Goal: Task Accomplishment & Management: Manage account settings

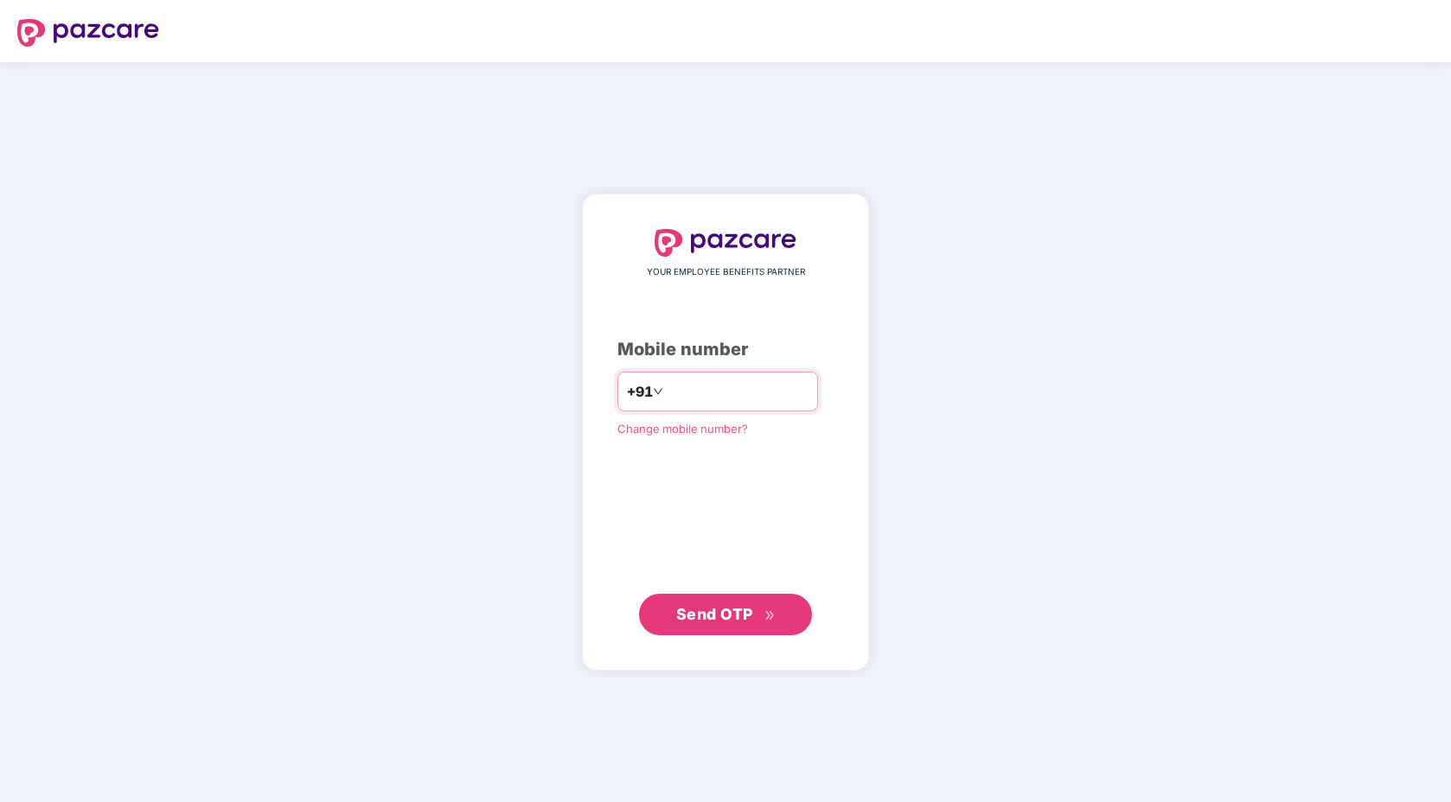
type input "**********"
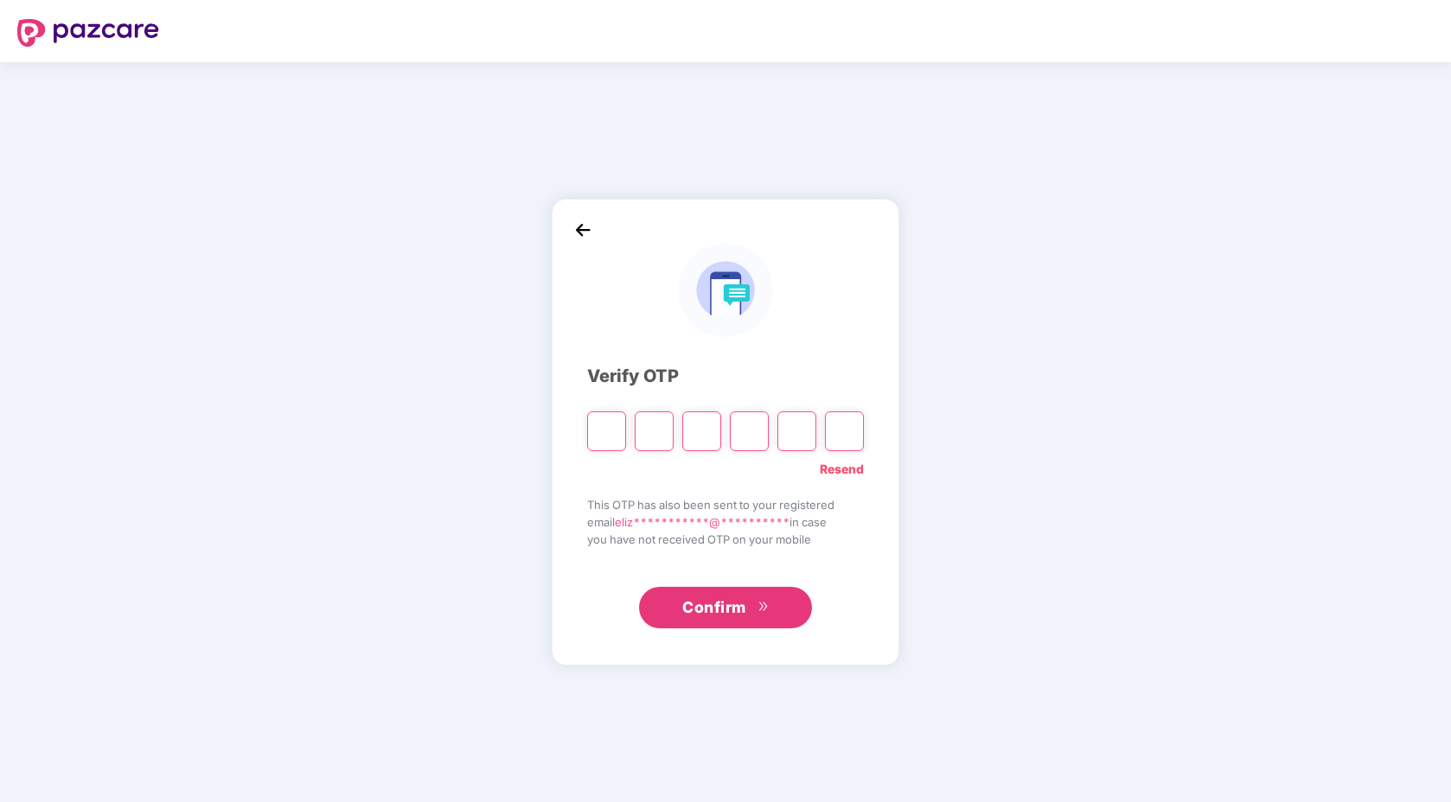
type input "*"
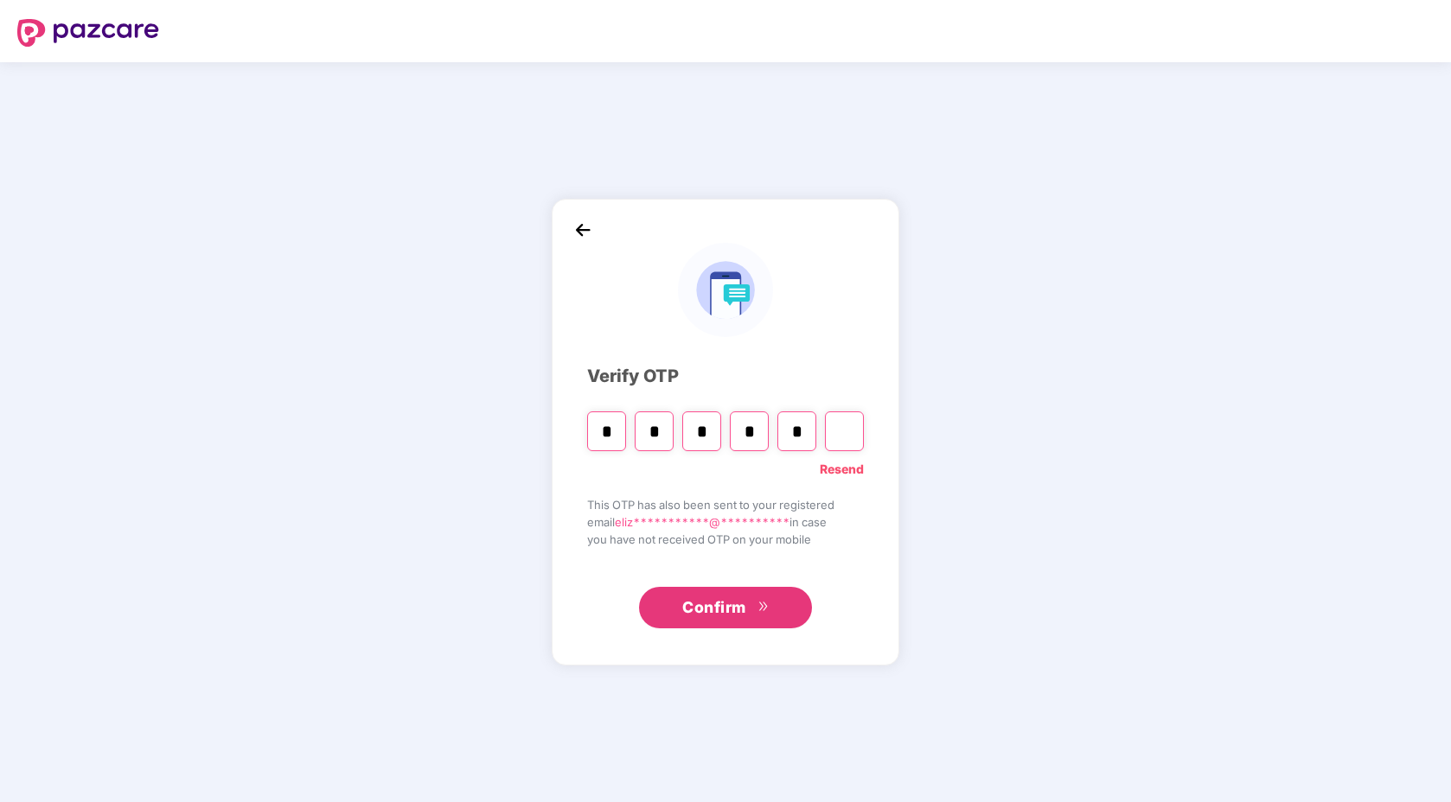
type input "*"
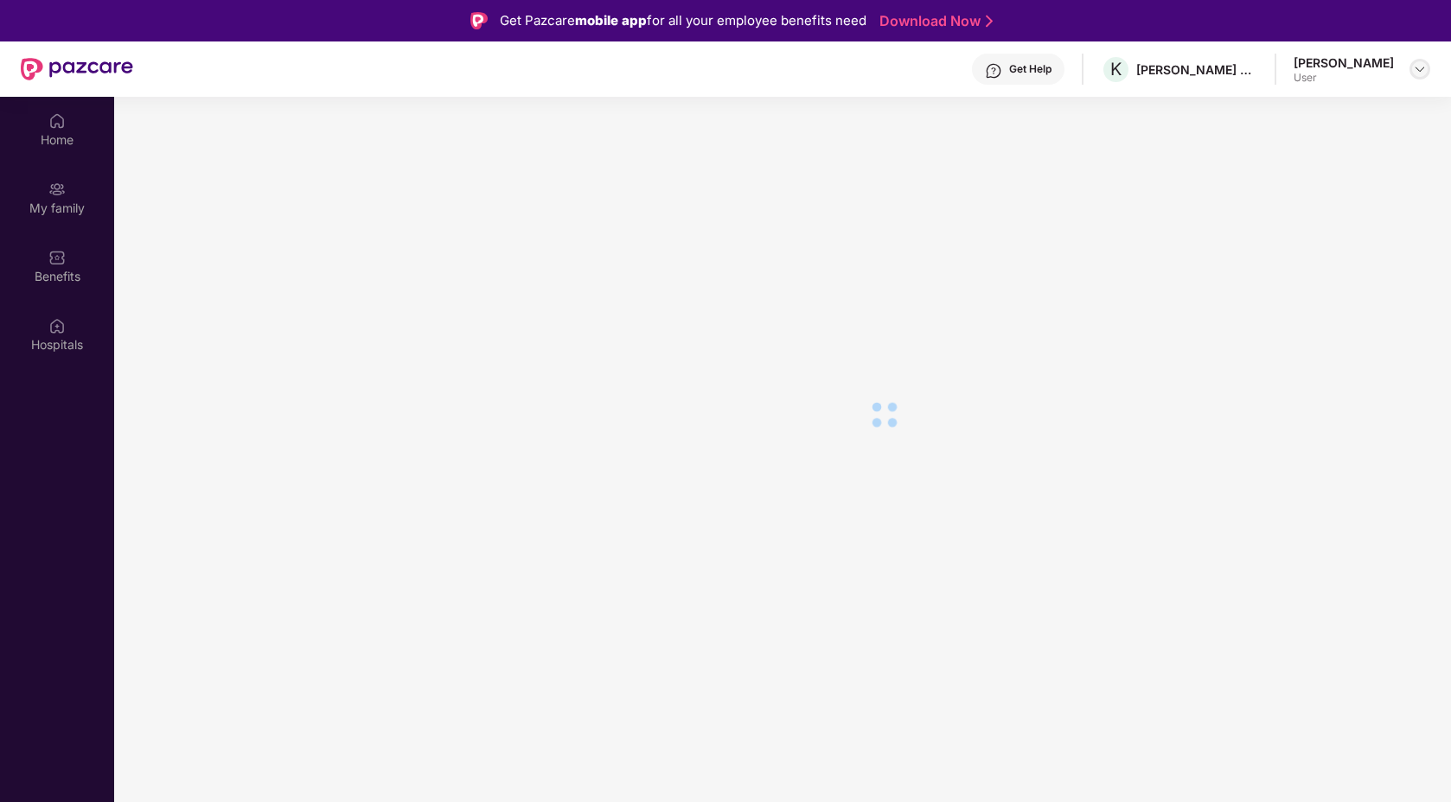
click at [1423, 69] on img at bounding box center [1420, 69] width 14 height 14
click at [1027, 260] on main at bounding box center [782, 498] width 1337 height 802
click at [1416, 71] on img at bounding box center [1420, 69] width 14 height 14
click at [1076, 285] on main at bounding box center [782, 498] width 1337 height 802
click at [1427, 81] on div "[PERSON_NAME] User" at bounding box center [1361, 69] width 137 height 30
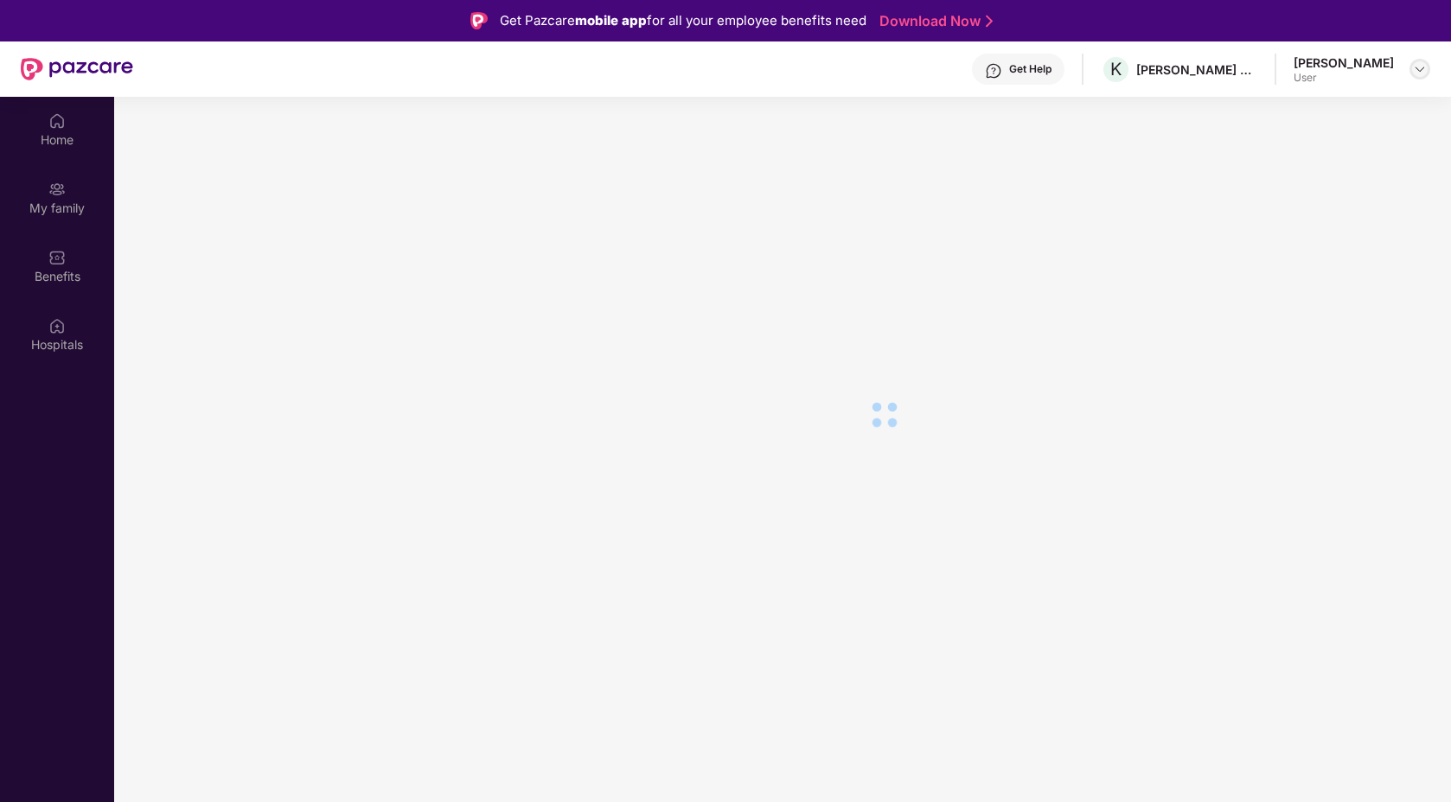
click at [1421, 73] on img at bounding box center [1420, 69] width 14 height 14
click at [1280, 107] on div "Switch Company" at bounding box center [1338, 110] width 225 height 34
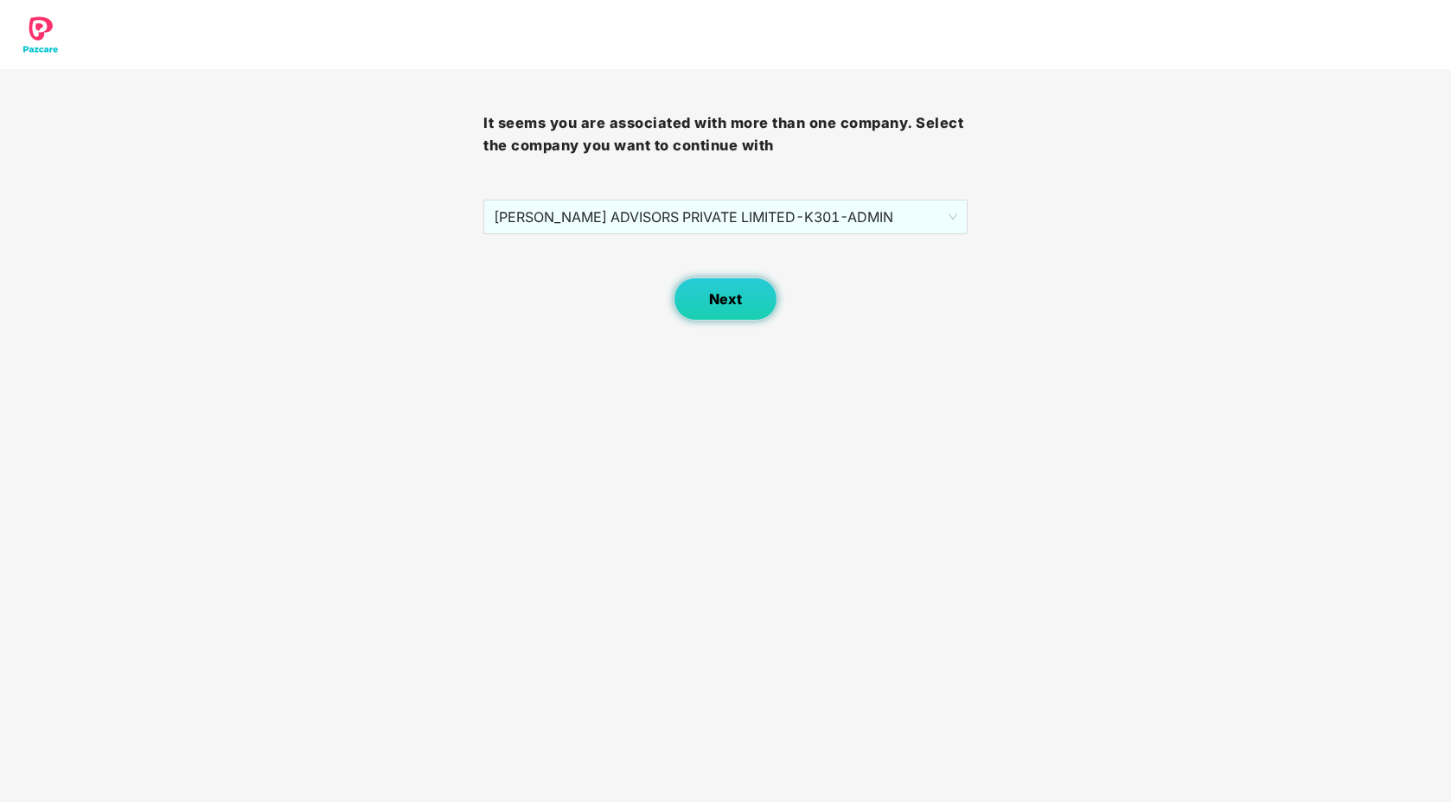
click at [690, 296] on button "Next" at bounding box center [726, 299] width 104 height 43
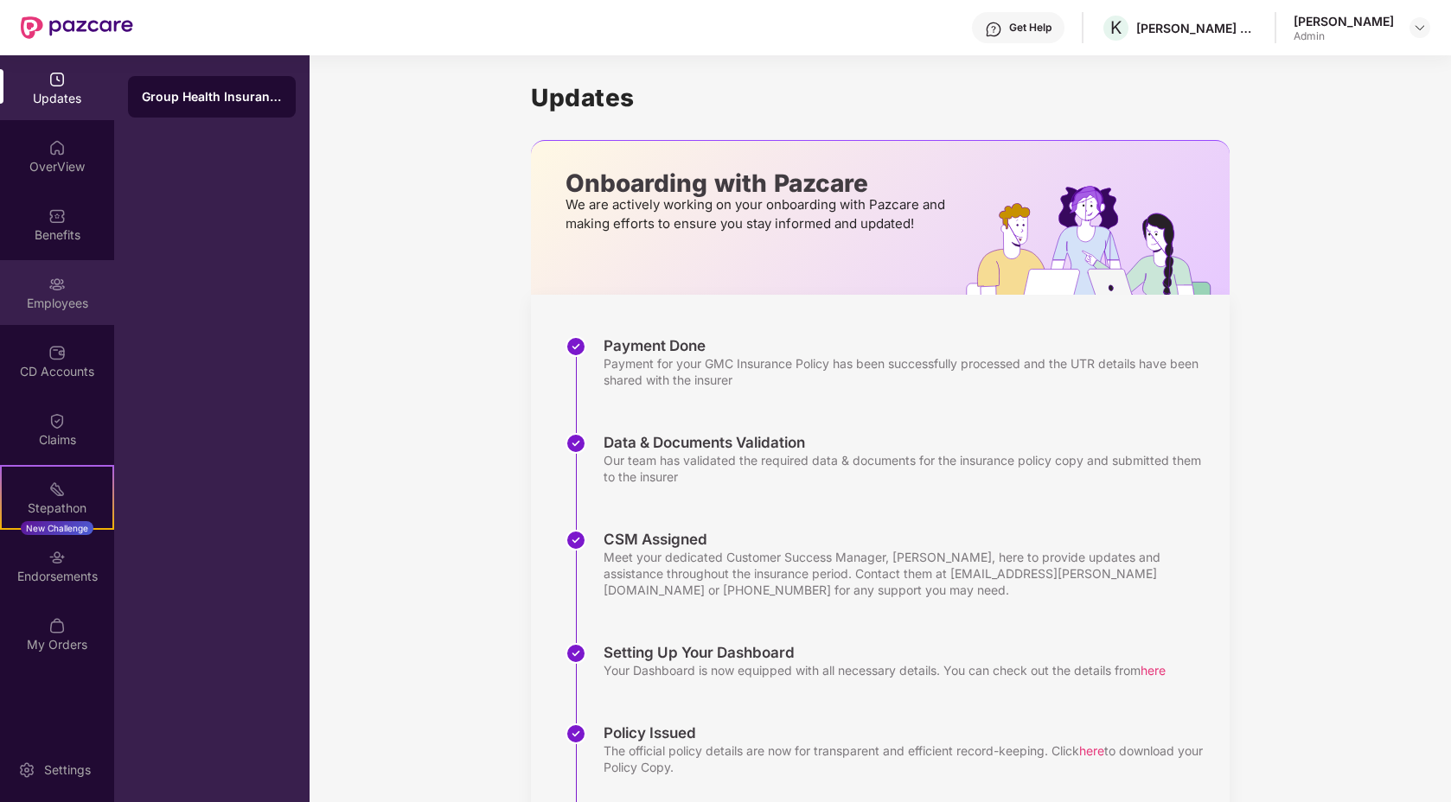
click at [58, 289] on img at bounding box center [56, 284] width 17 height 17
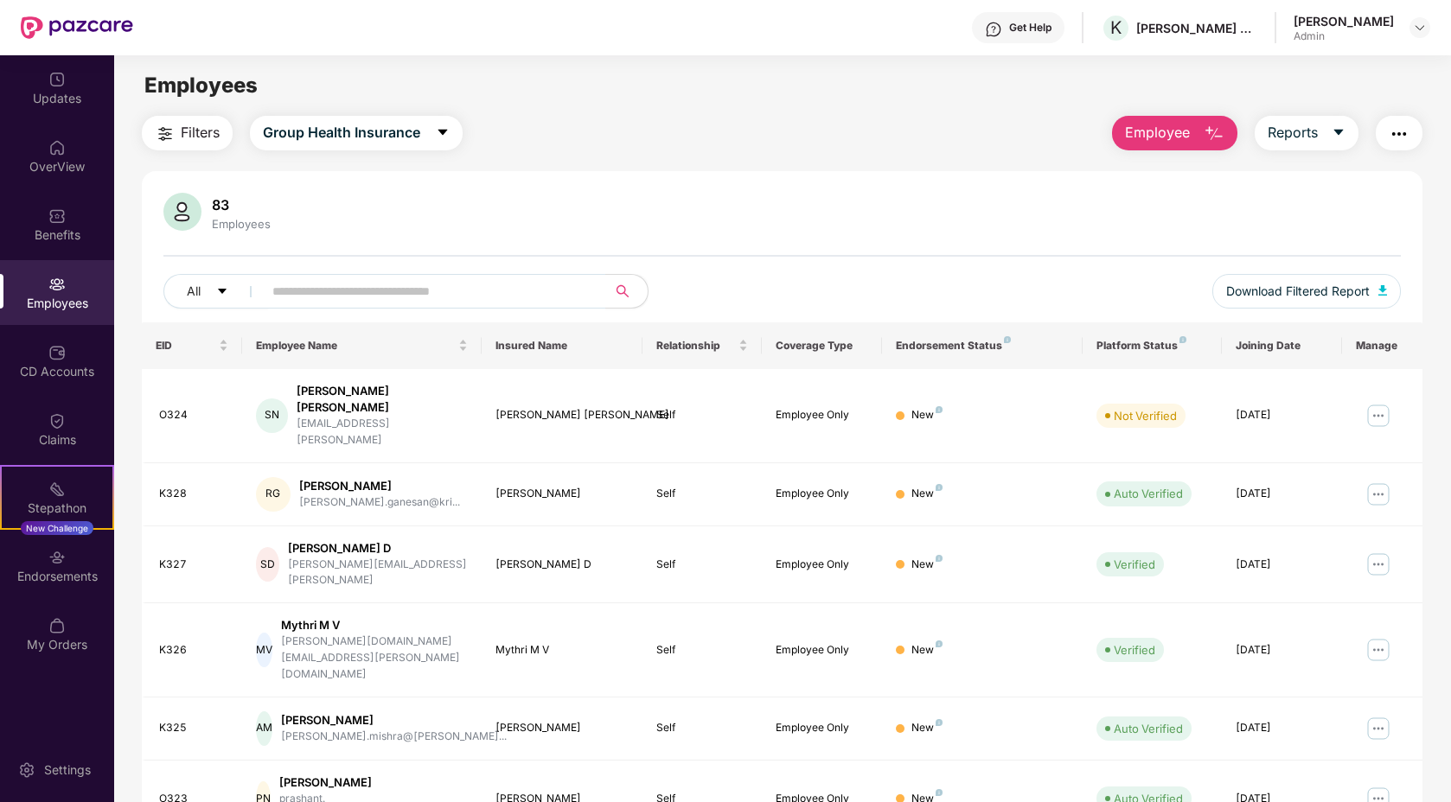
click at [1160, 118] on button "Employee" at bounding box center [1174, 133] width 125 height 35
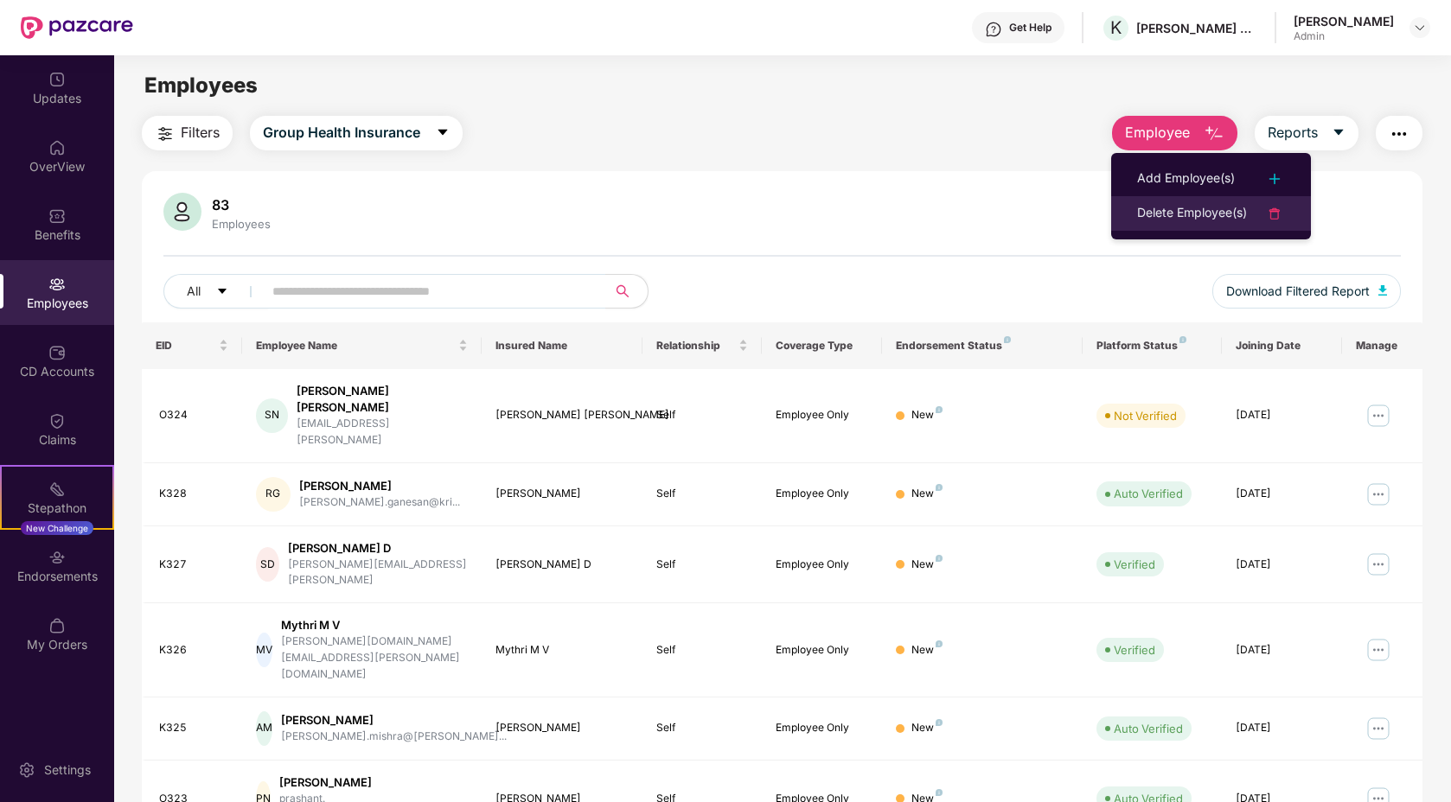
click at [1173, 206] on div "Delete Employee(s)" at bounding box center [1192, 213] width 110 height 21
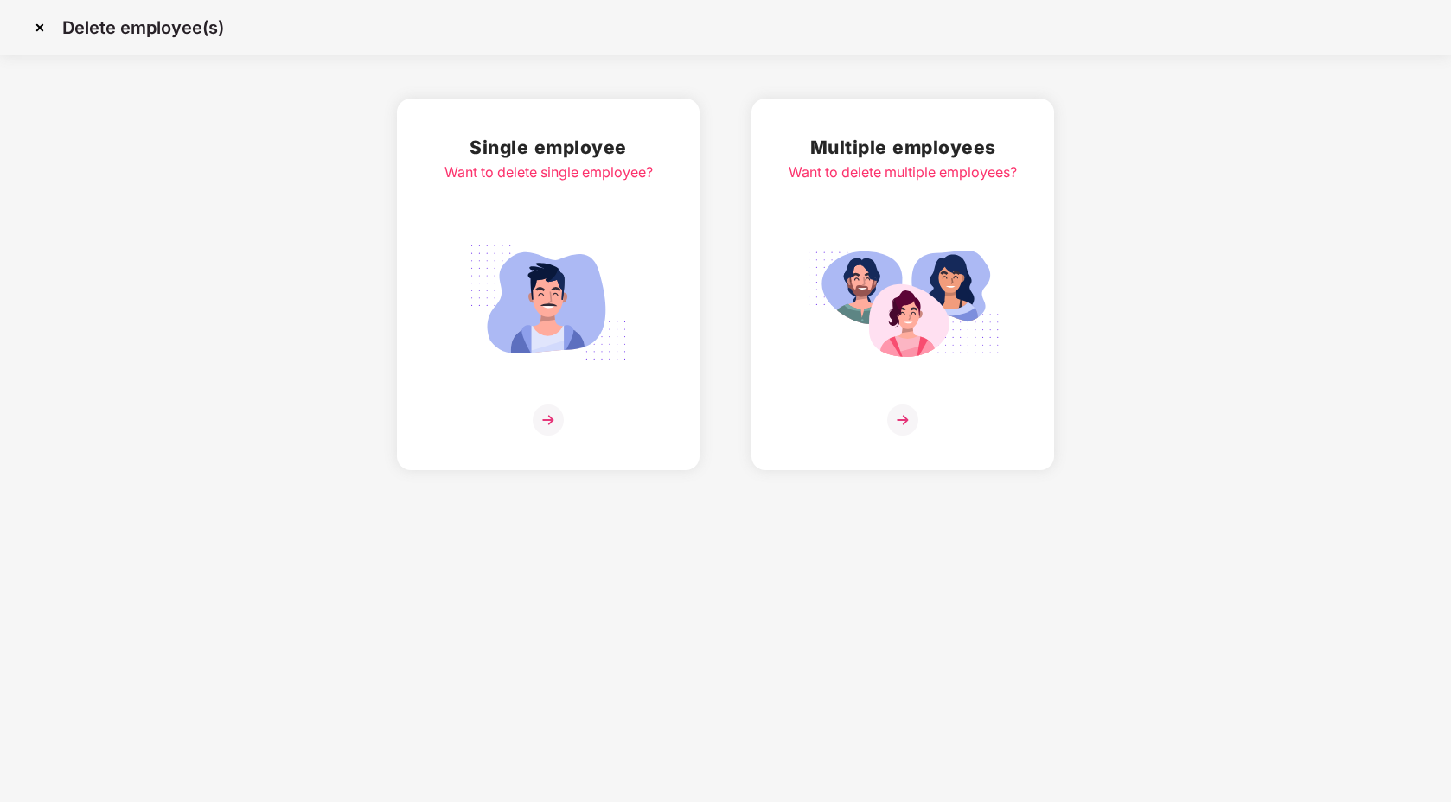
click at [609, 279] on img at bounding box center [548, 302] width 194 height 135
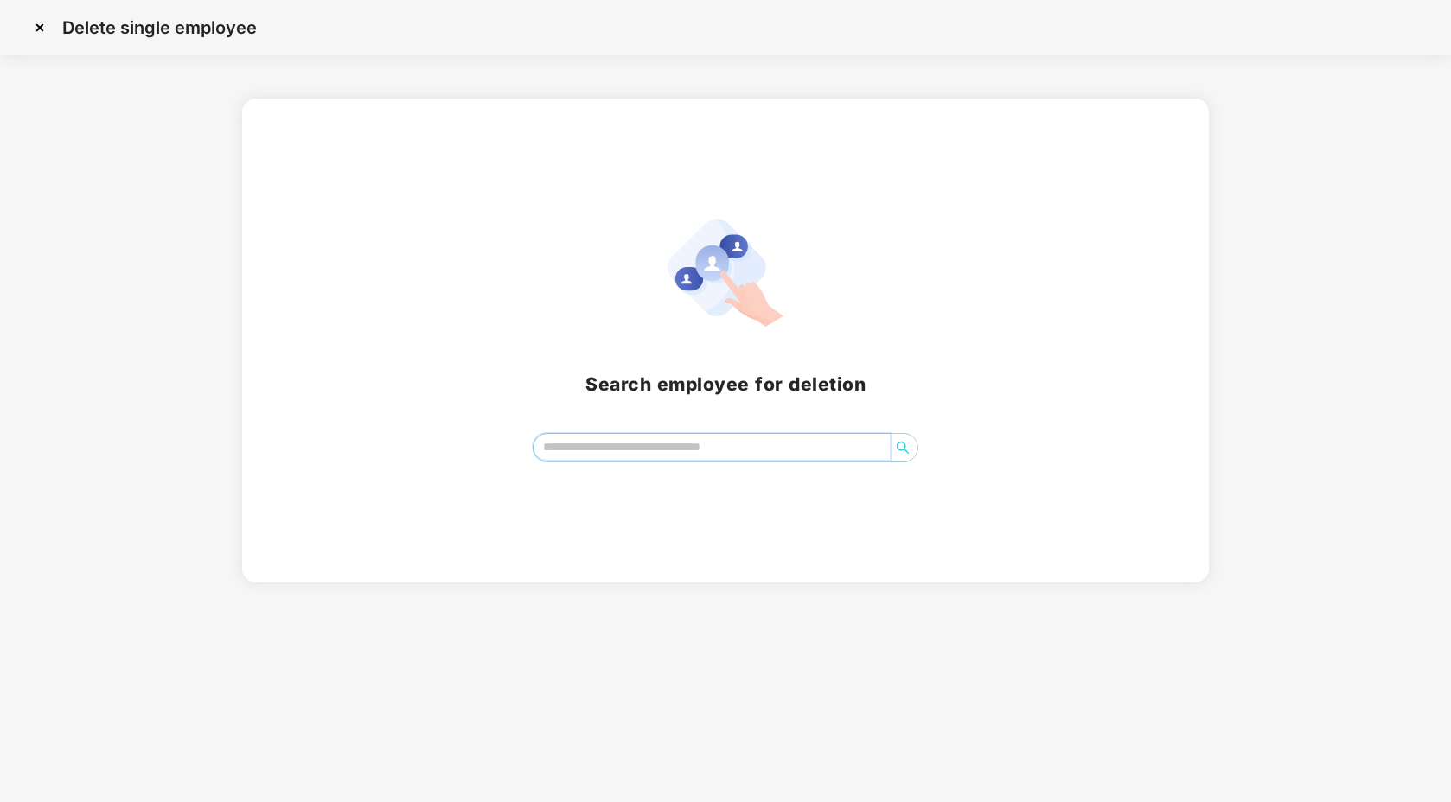
click at [708, 446] on input "search" at bounding box center [711, 447] width 356 height 26
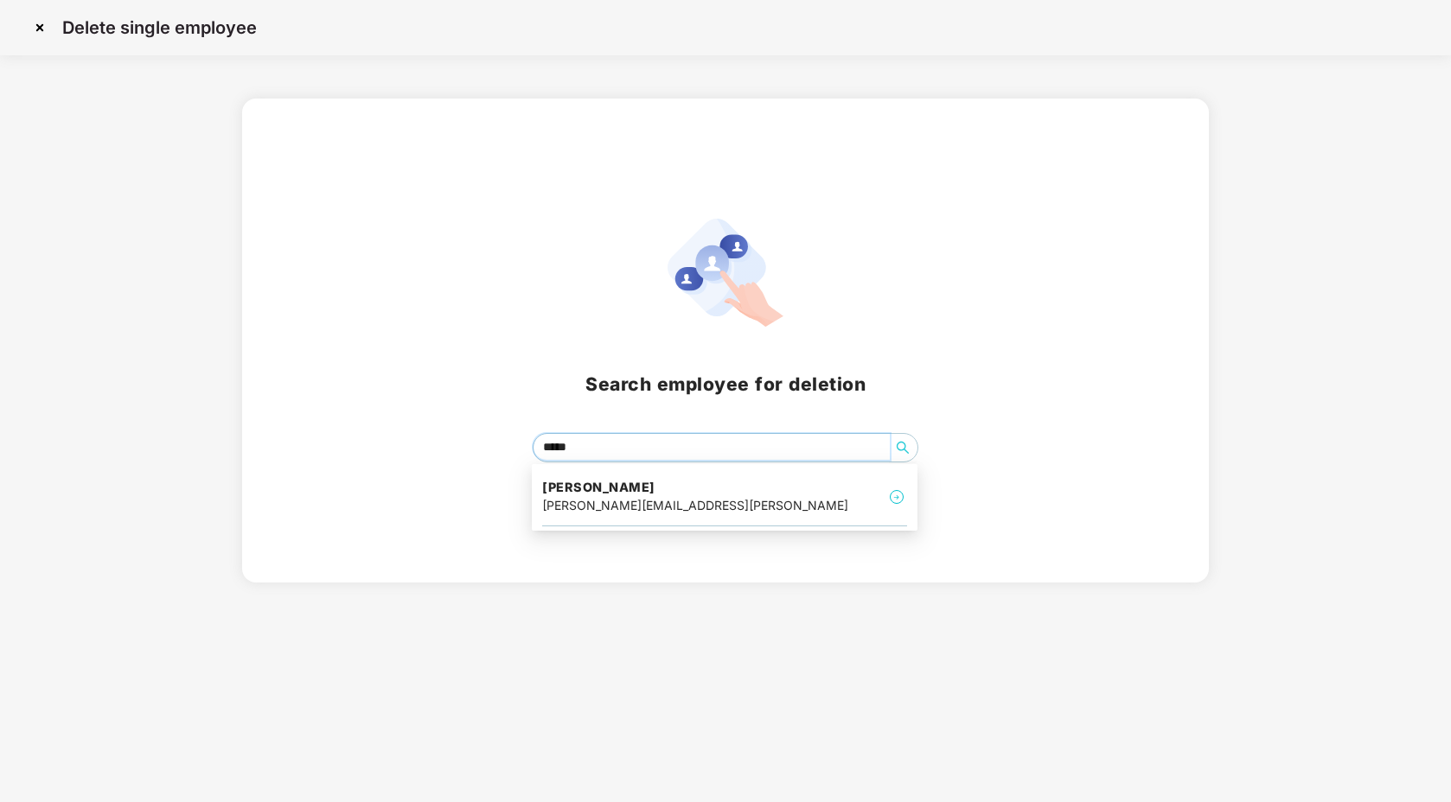
type input "******"
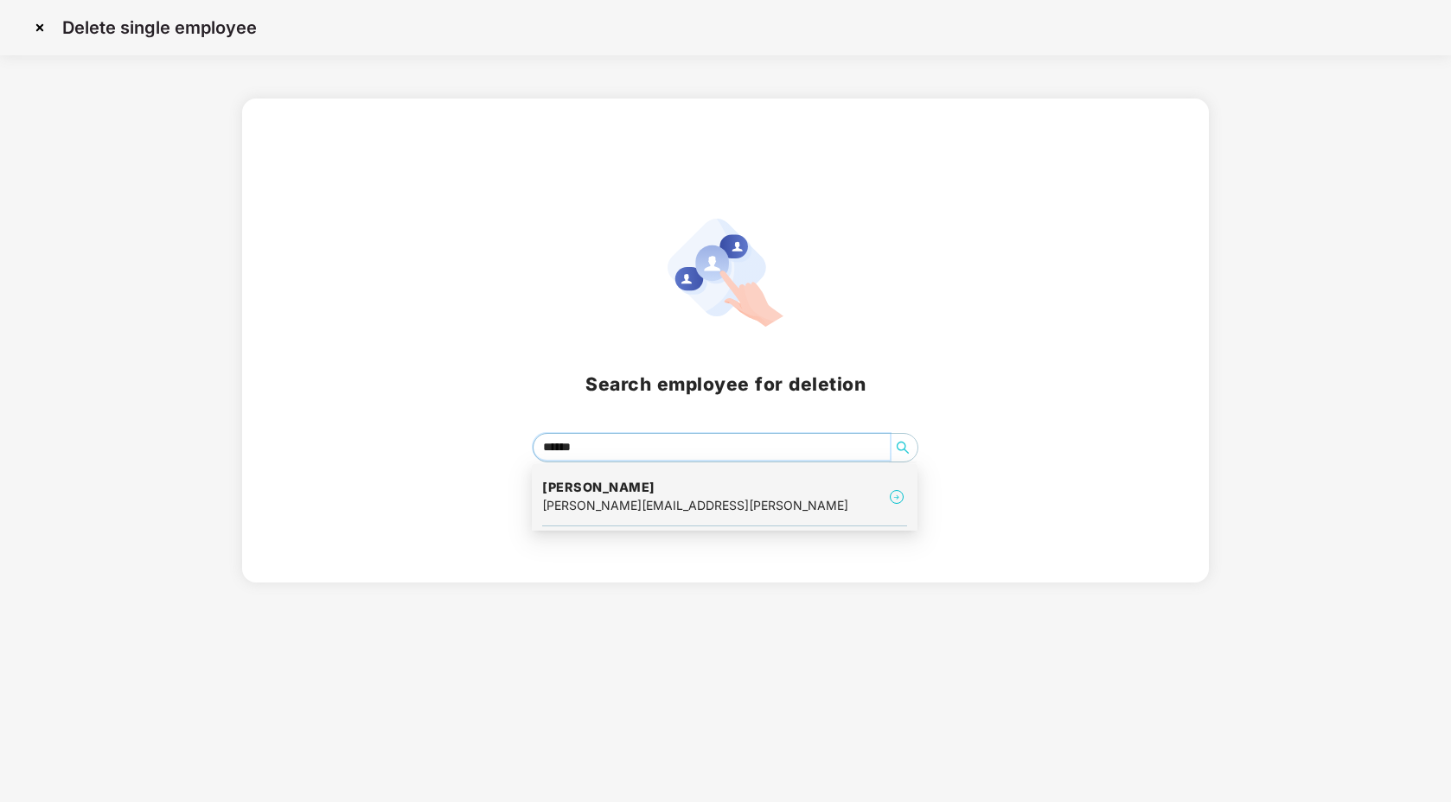
click at [706, 499] on div "[PERSON_NAME] [PERSON_NAME][EMAIL_ADDRESS][PERSON_NAME]" at bounding box center [724, 498] width 365 height 58
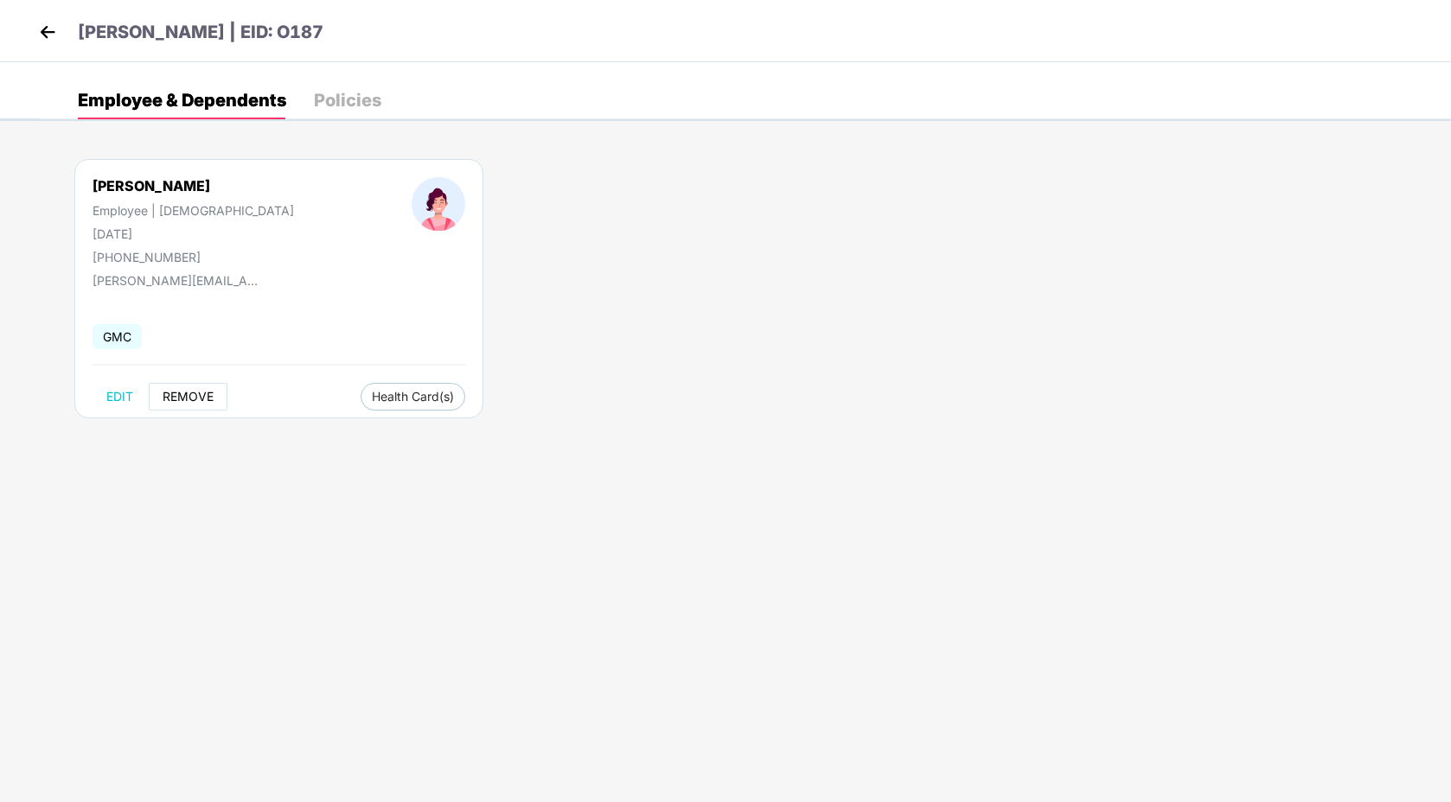
click at [175, 393] on span "REMOVE" at bounding box center [188, 397] width 51 height 14
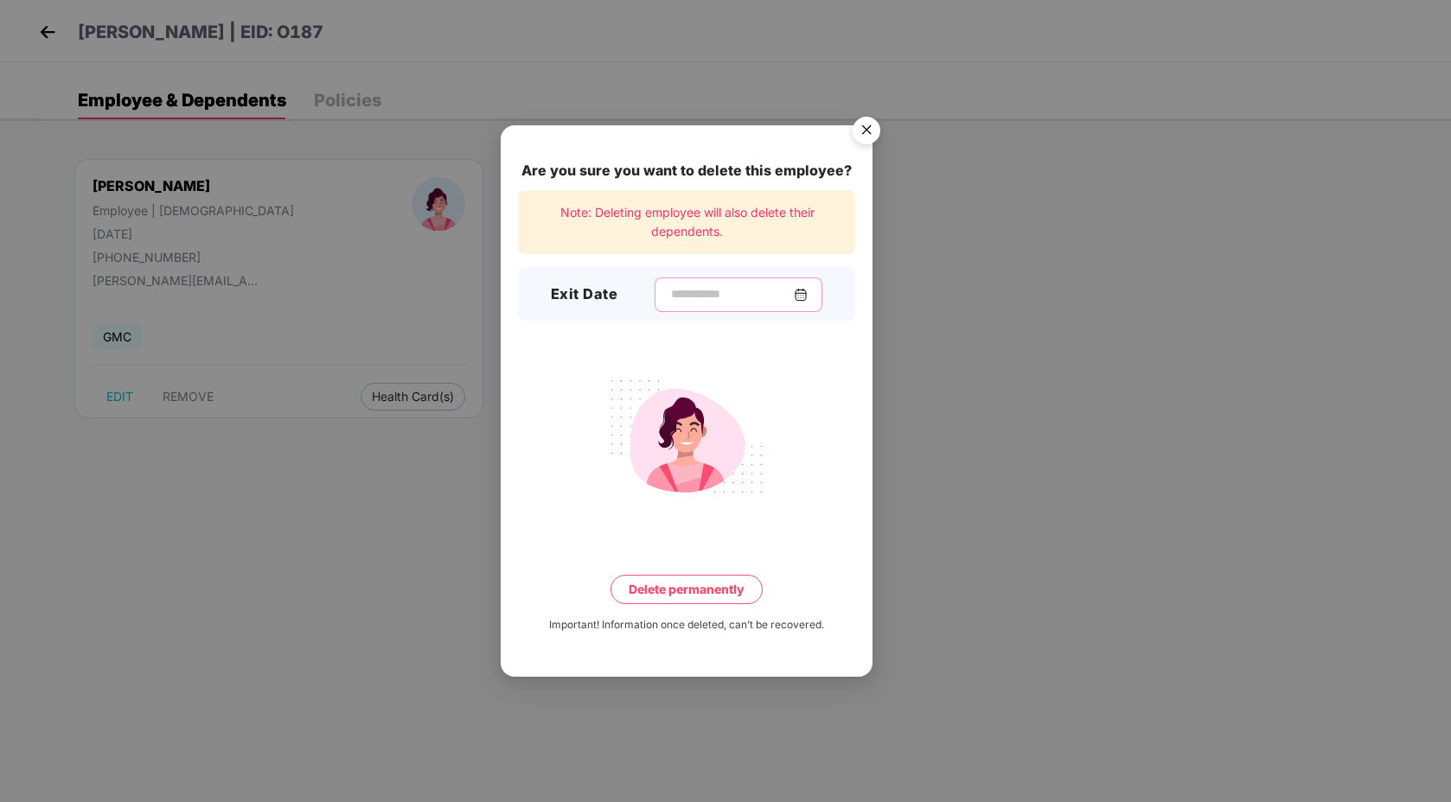
click at [673, 303] on input at bounding box center [731, 294] width 125 height 18
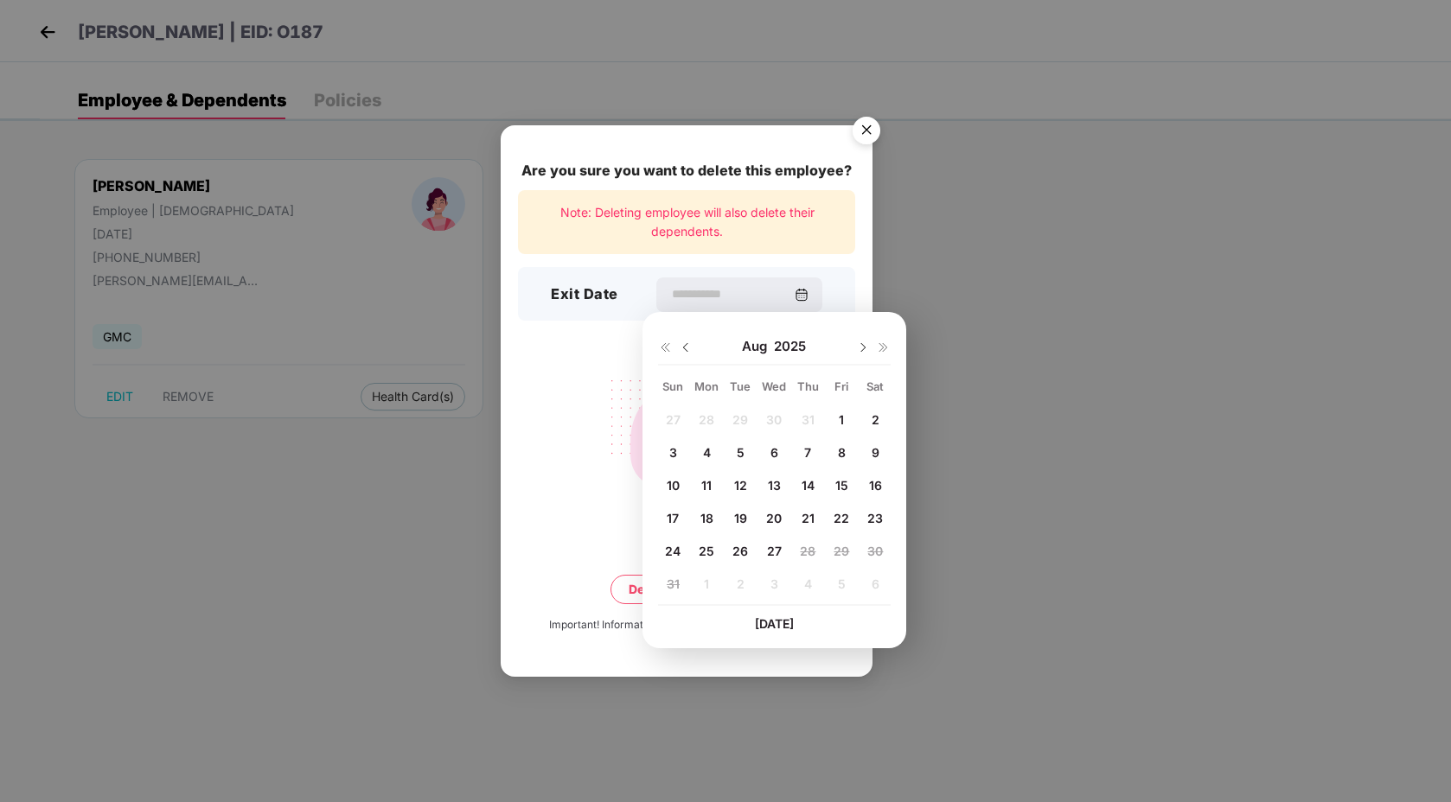
click at [775, 554] on span "27" at bounding box center [774, 551] width 15 height 15
type input "**********"
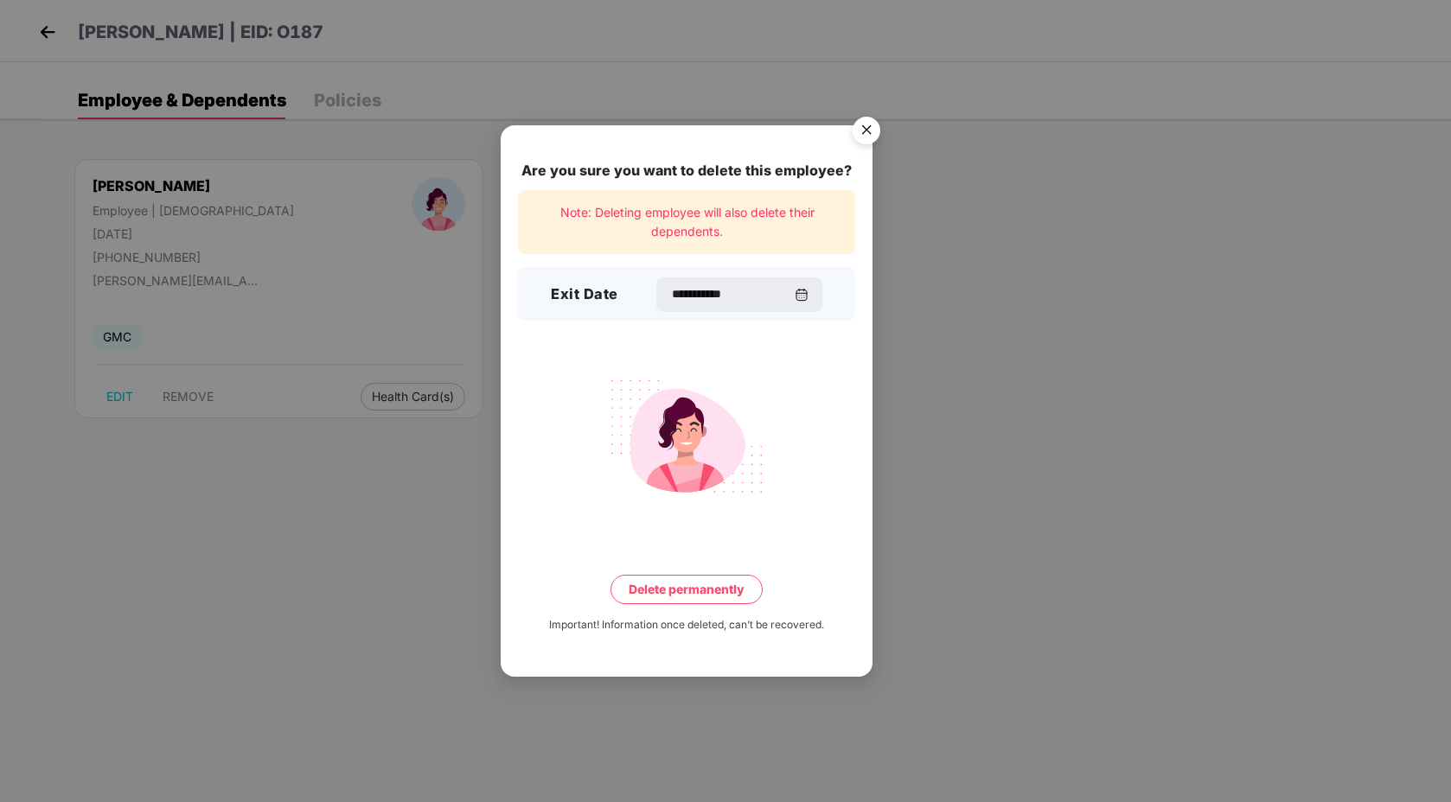
click at [699, 587] on button "Delete permanently" at bounding box center [686, 589] width 152 height 29
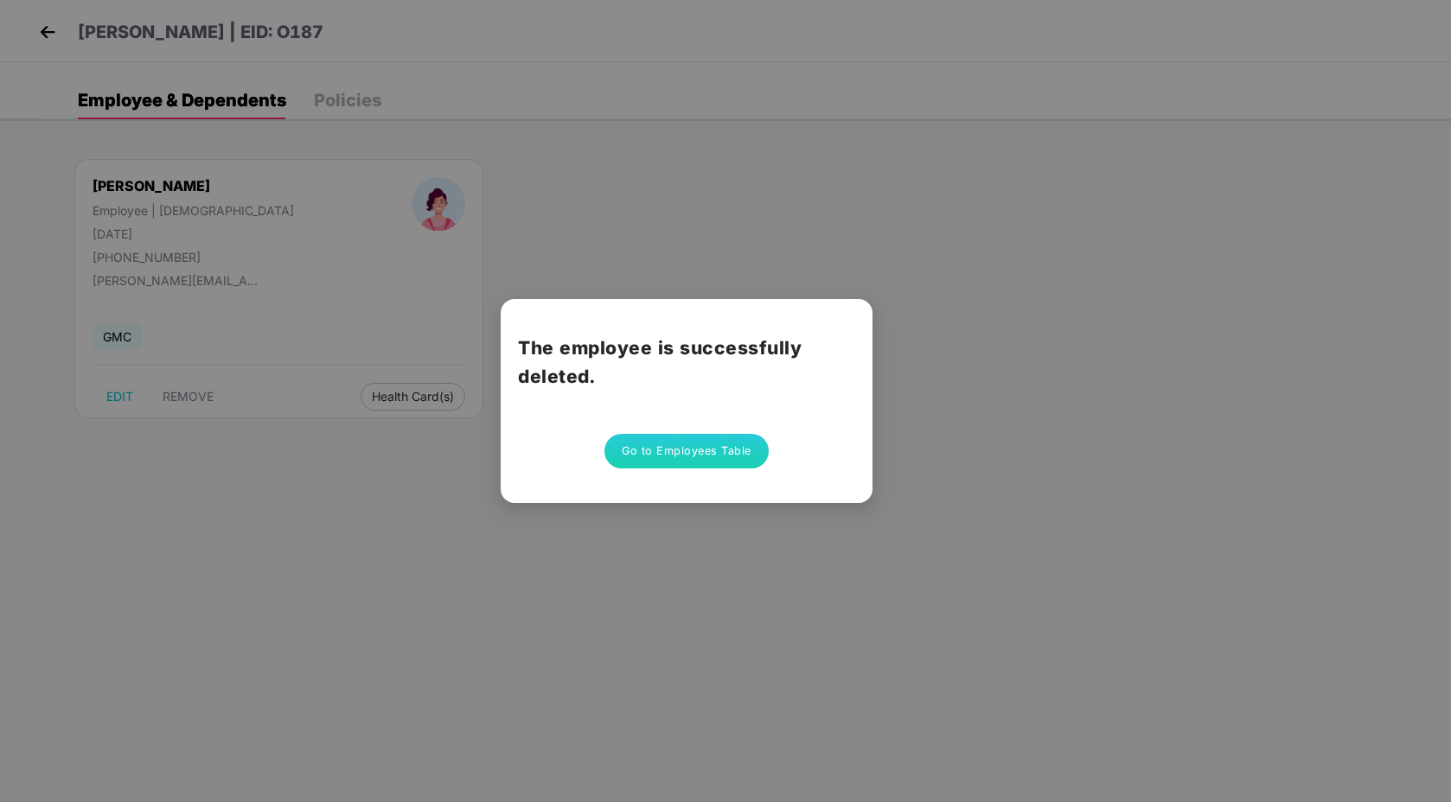
click at [654, 450] on button "Go to Employees Table" at bounding box center [686, 451] width 164 height 35
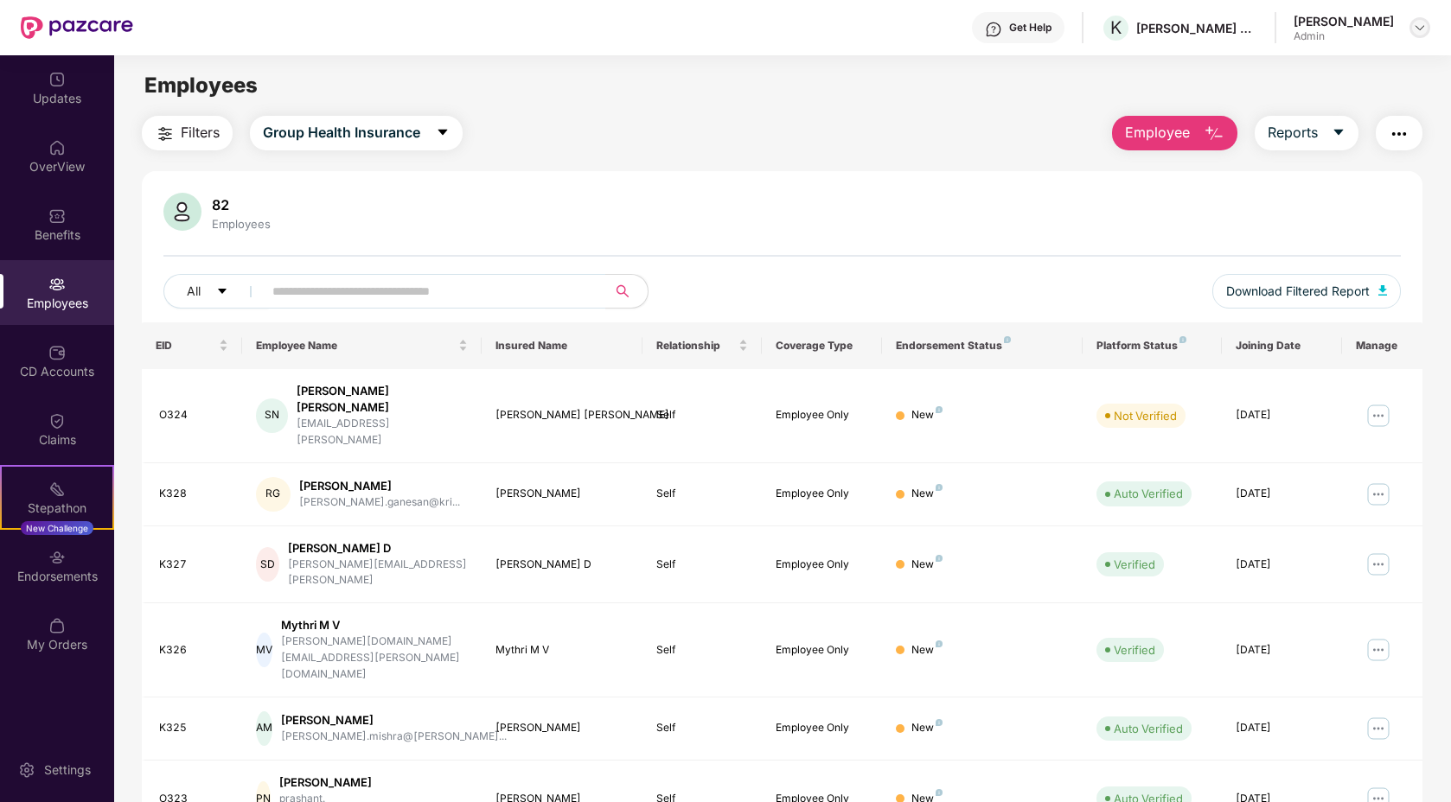
click at [1414, 24] on img at bounding box center [1420, 28] width 14 height 14
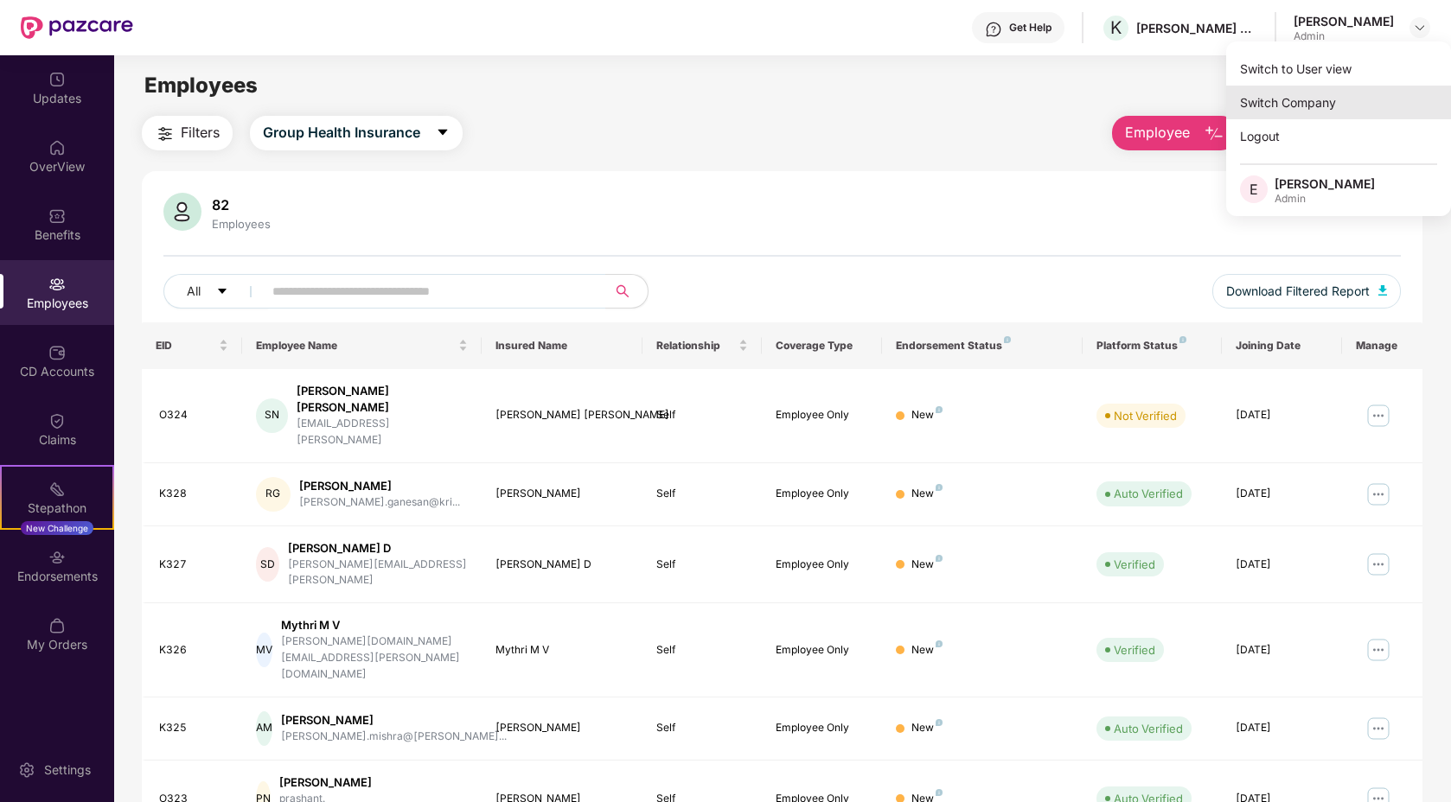
click at [1291, 106] on div "Switch Company" at bounding box center [1338, 103] width 225 height 34
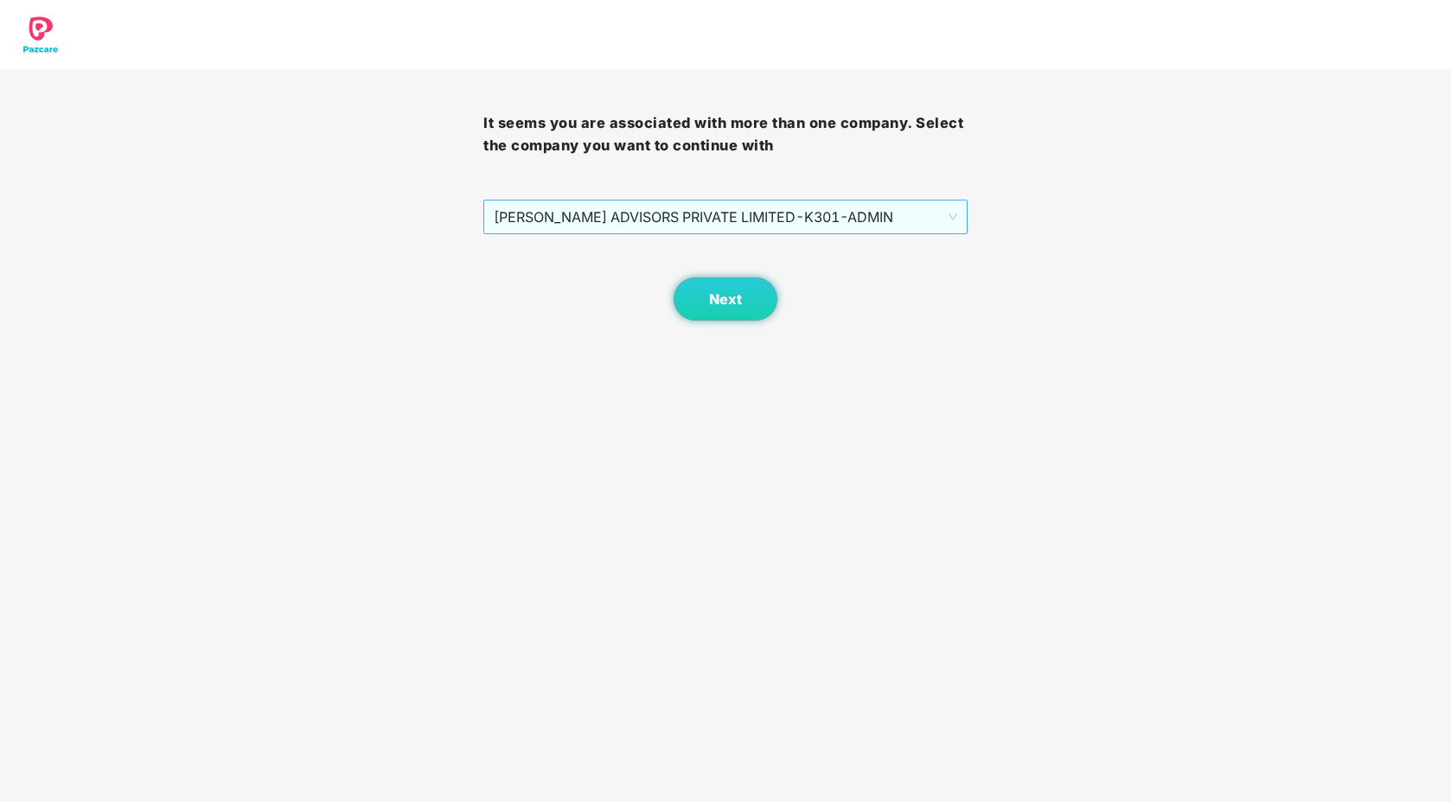
click at [812, 216] on span "[PERSON_NAME] ADVISORS PRIVATE LIMITED - K301 - ADMIN" at bounding box center [725, 217] width 463 height 33
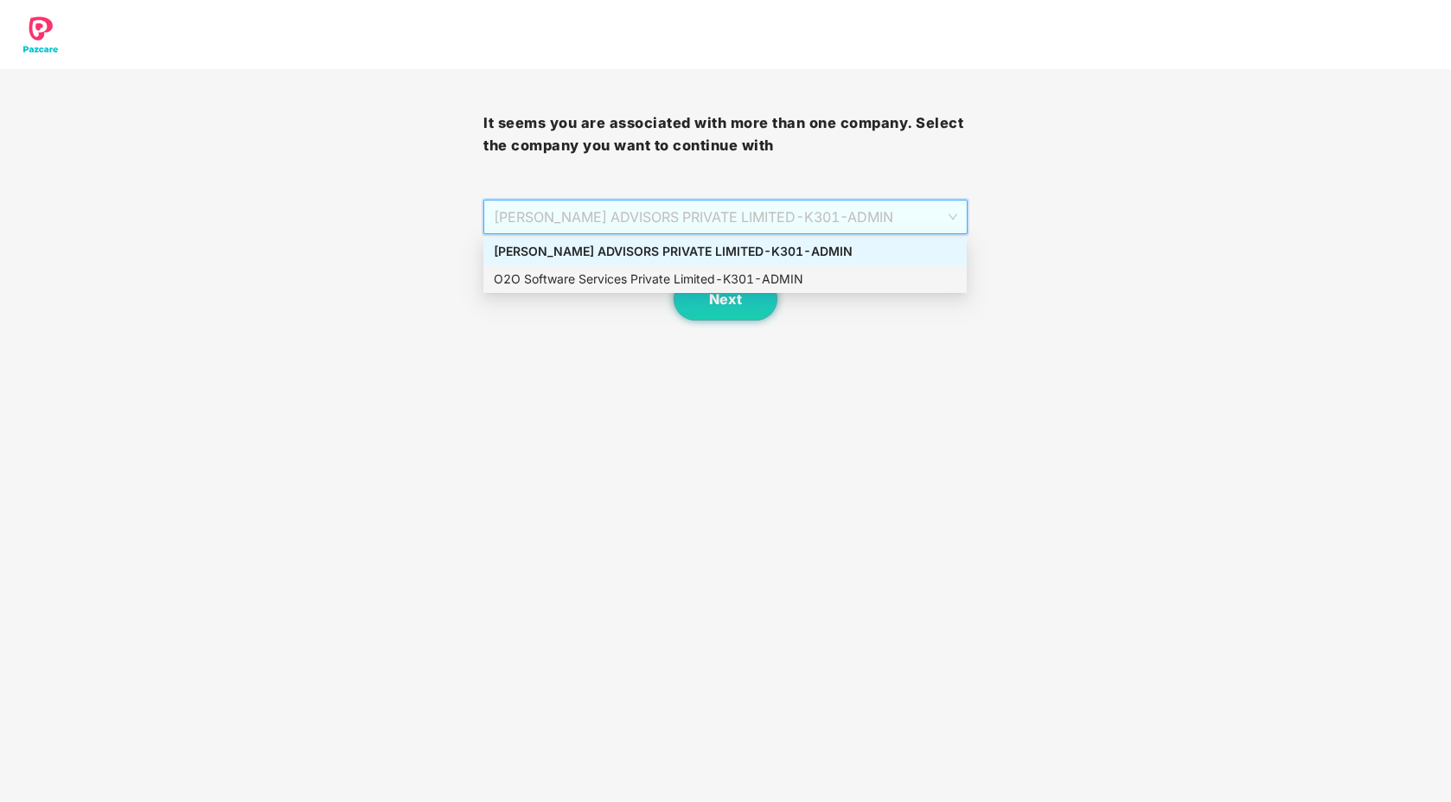
click at [802, 270] on div "O2O Software Services Private Limited - K301 - ADMIN" at bounding box center [725, 279] width 463 height 19
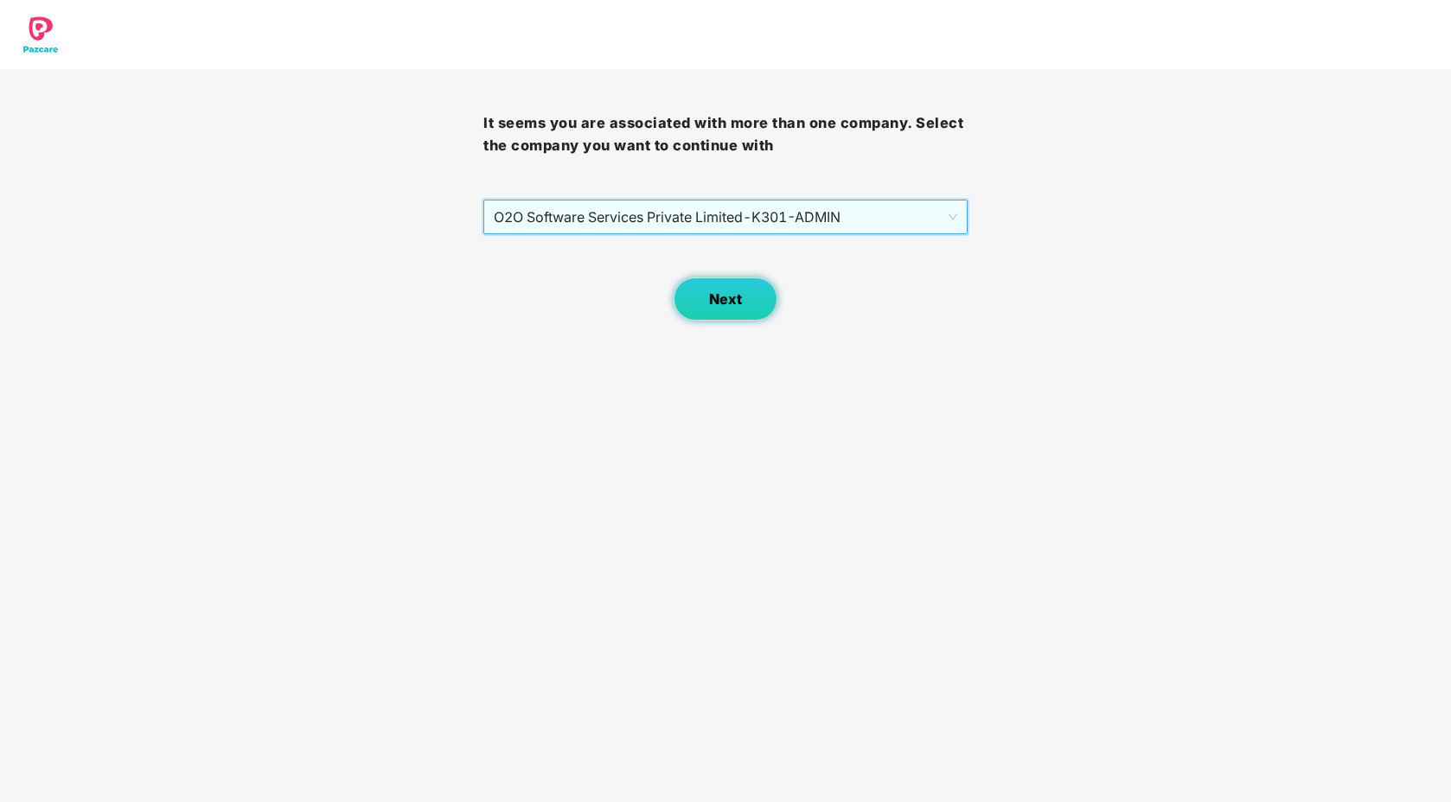
click at [750, 302] on button "Next" at bounding box center [726, 299] width 104 height 43
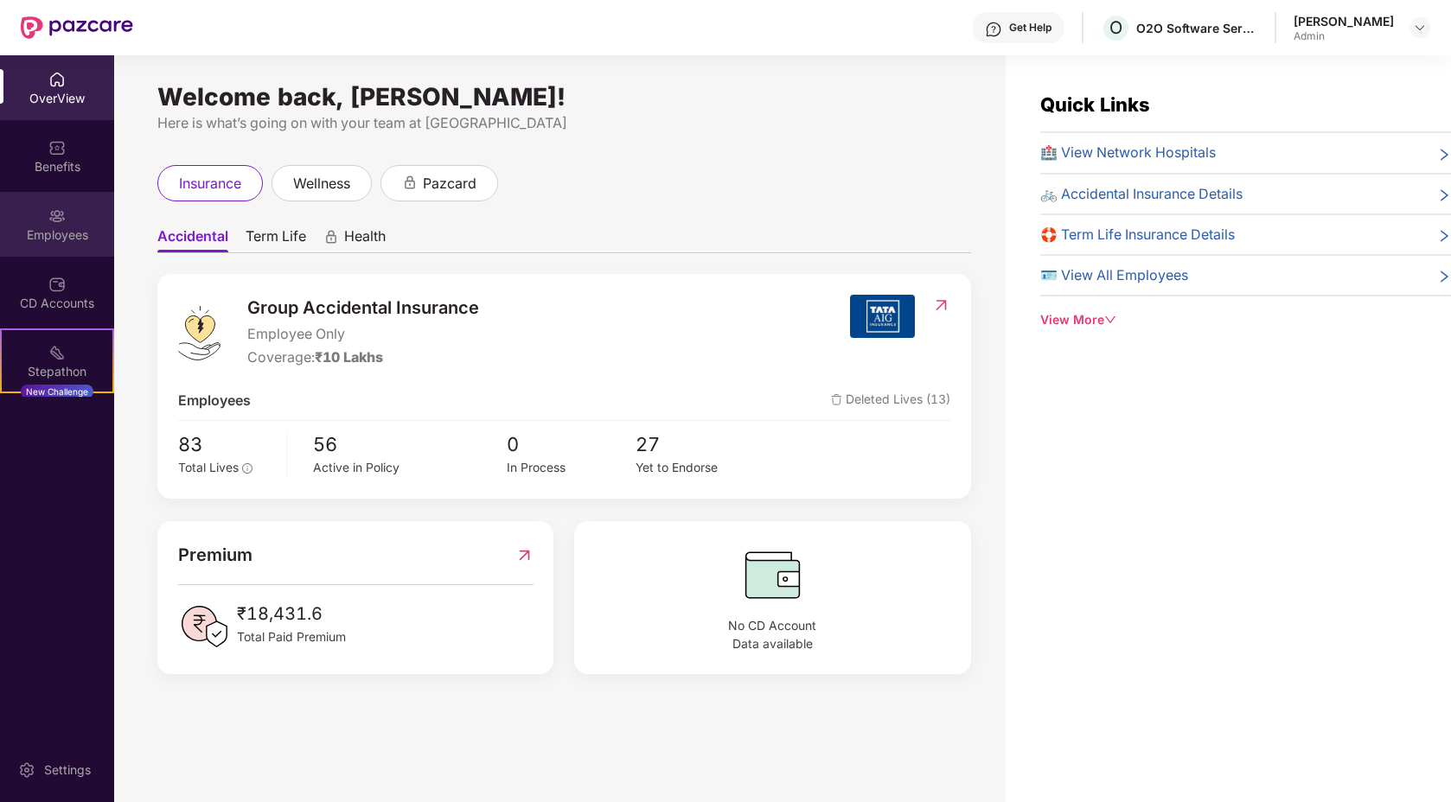
click at [48, 208] on img at bounding box center [56, 216] width 17 height 17
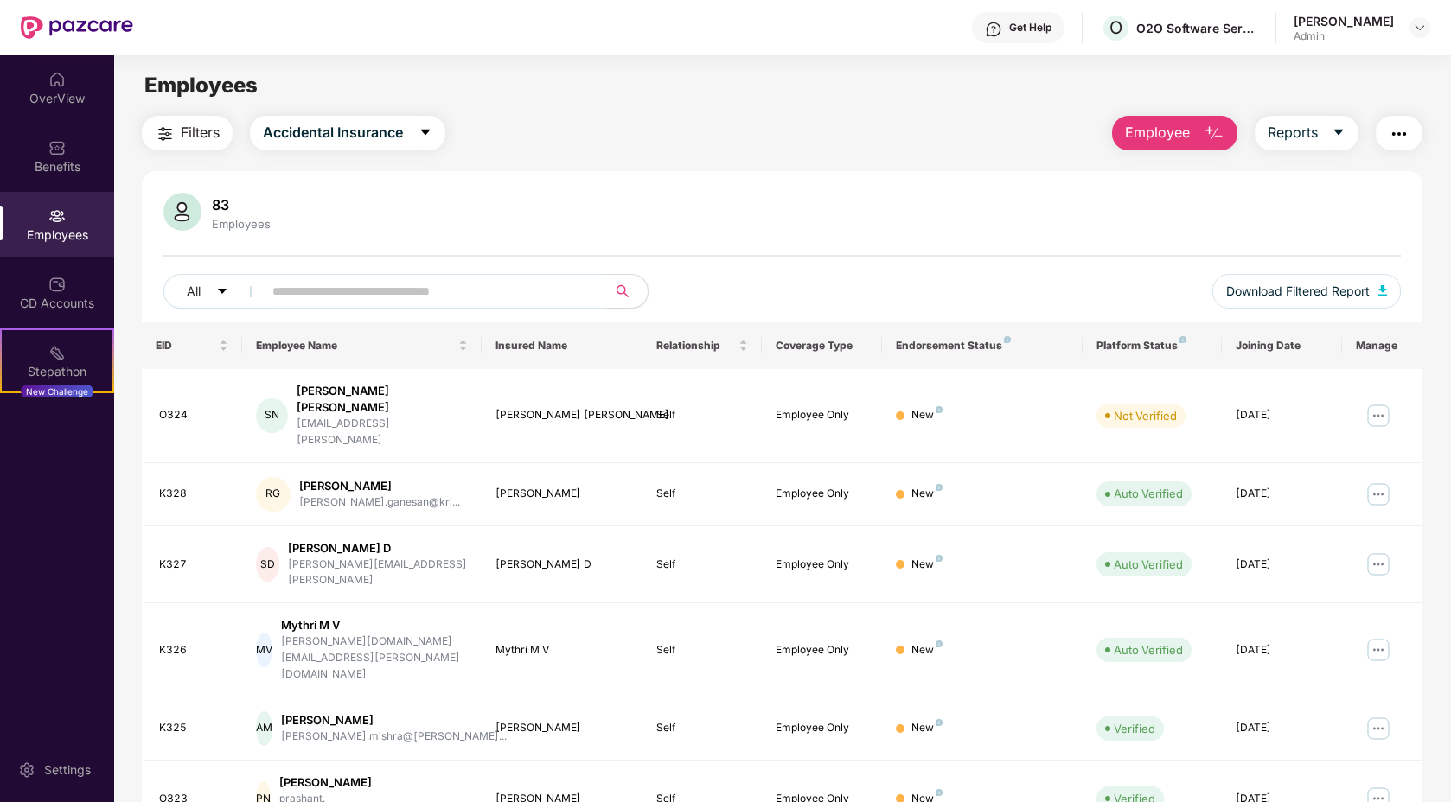
click at [335, 300] on input "text" at bounding box center [427, 291] width 310 height 26
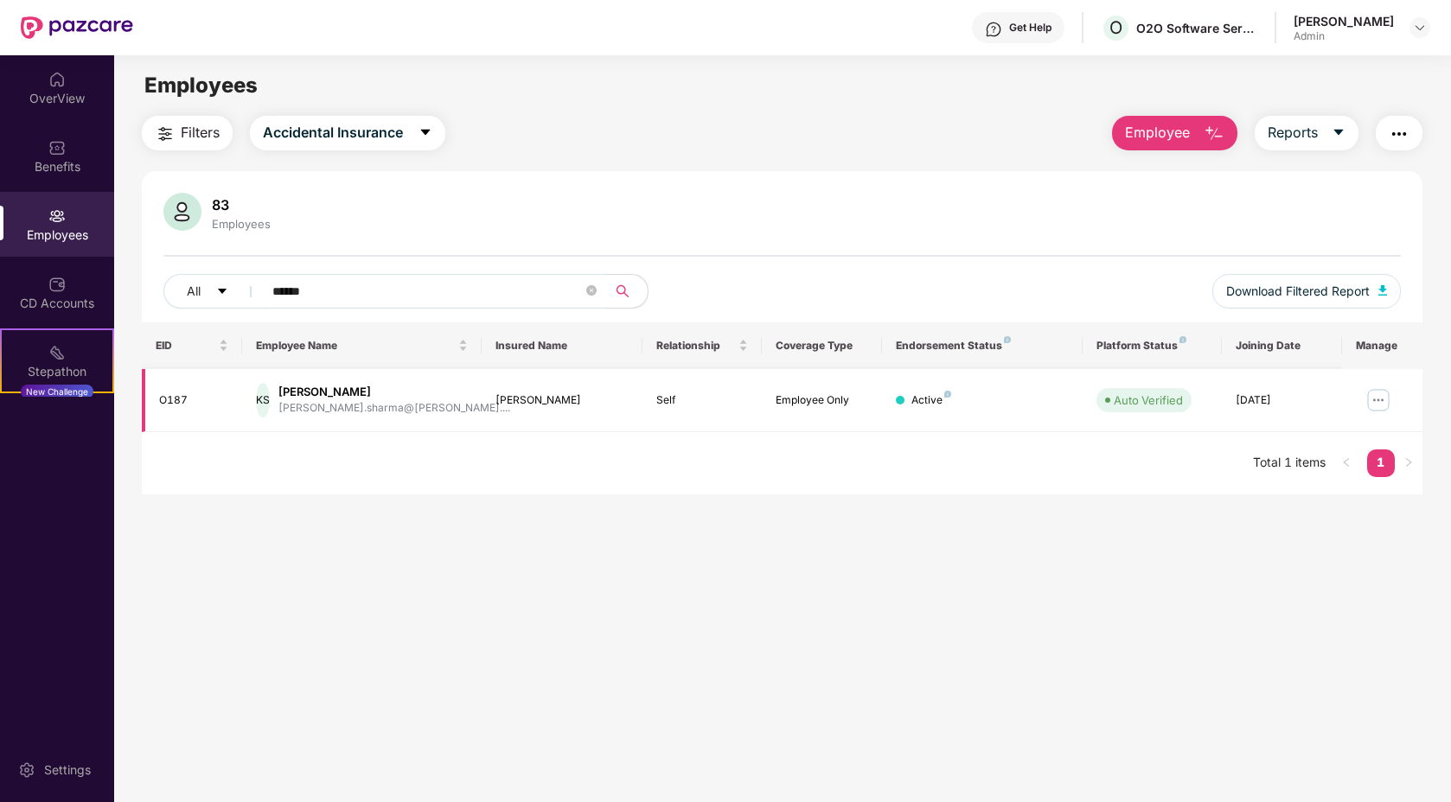
type input "******"
click at [1376, 399] on img at bounding box center [1378, 400] width 28 height 28
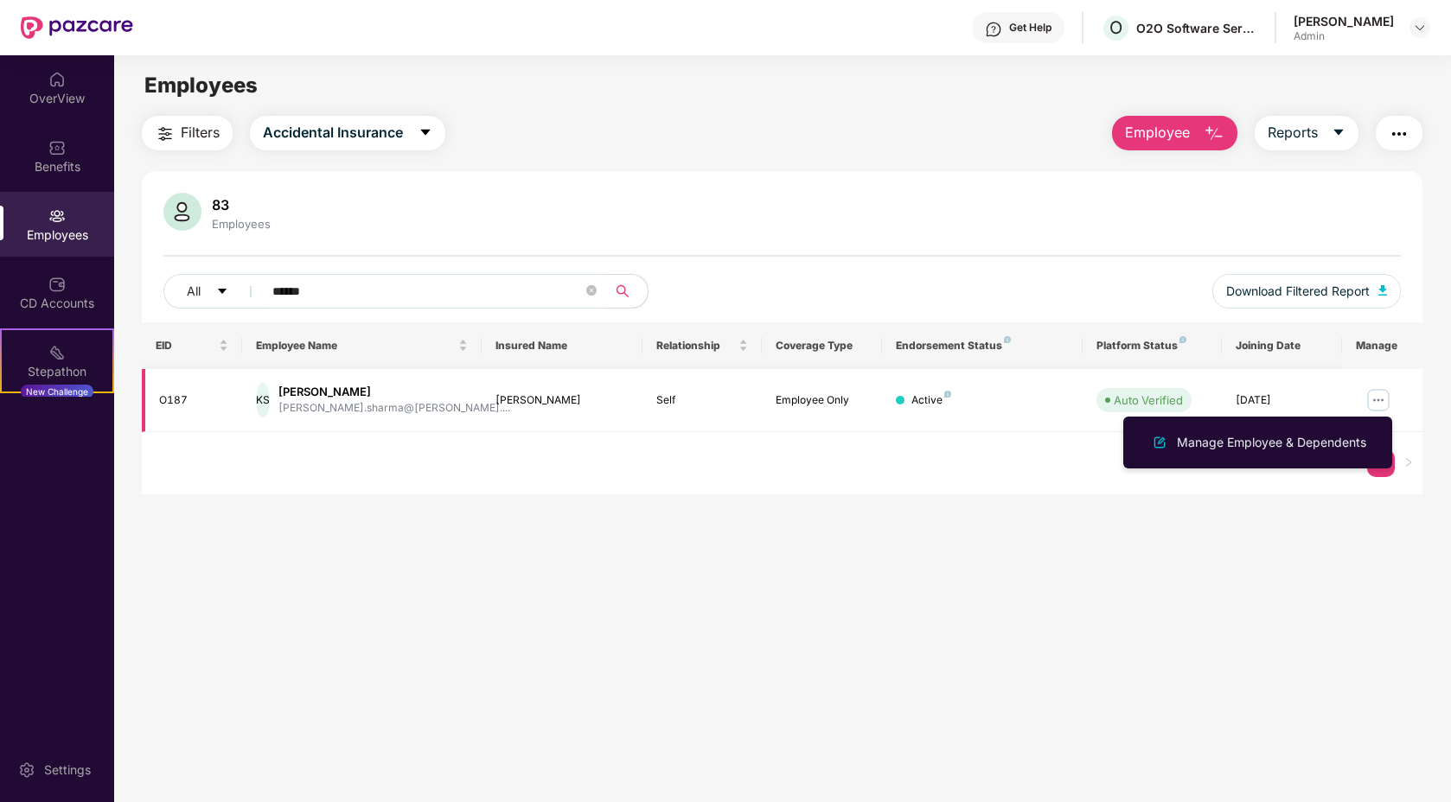
click at [523, 397] on div "[PERSON_NAME]" at bounding box center [561, 401] width 132 height 16
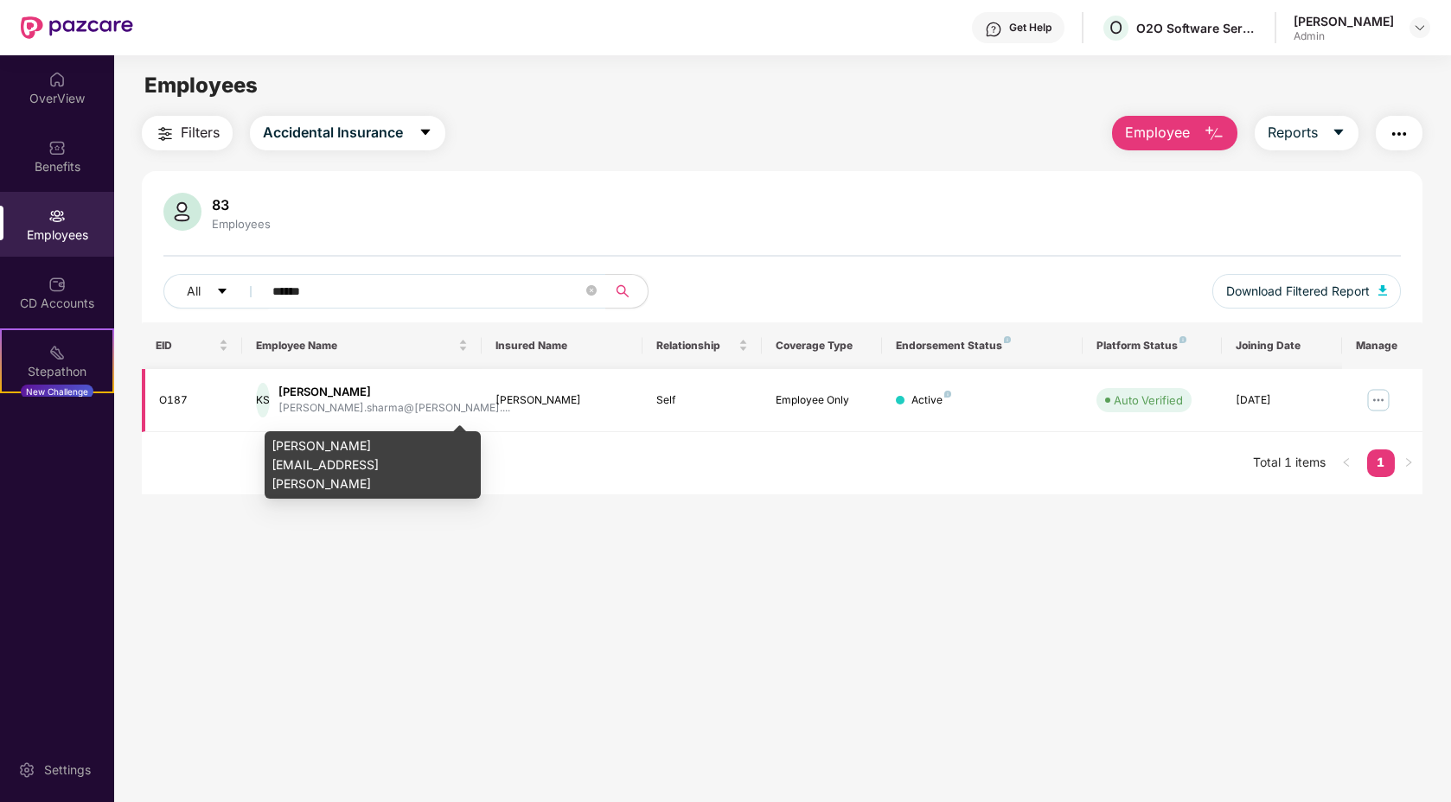
click at [349, 399] on div "[PERSON_NAME]" at bounding box center [394, 392] width 232 height 16
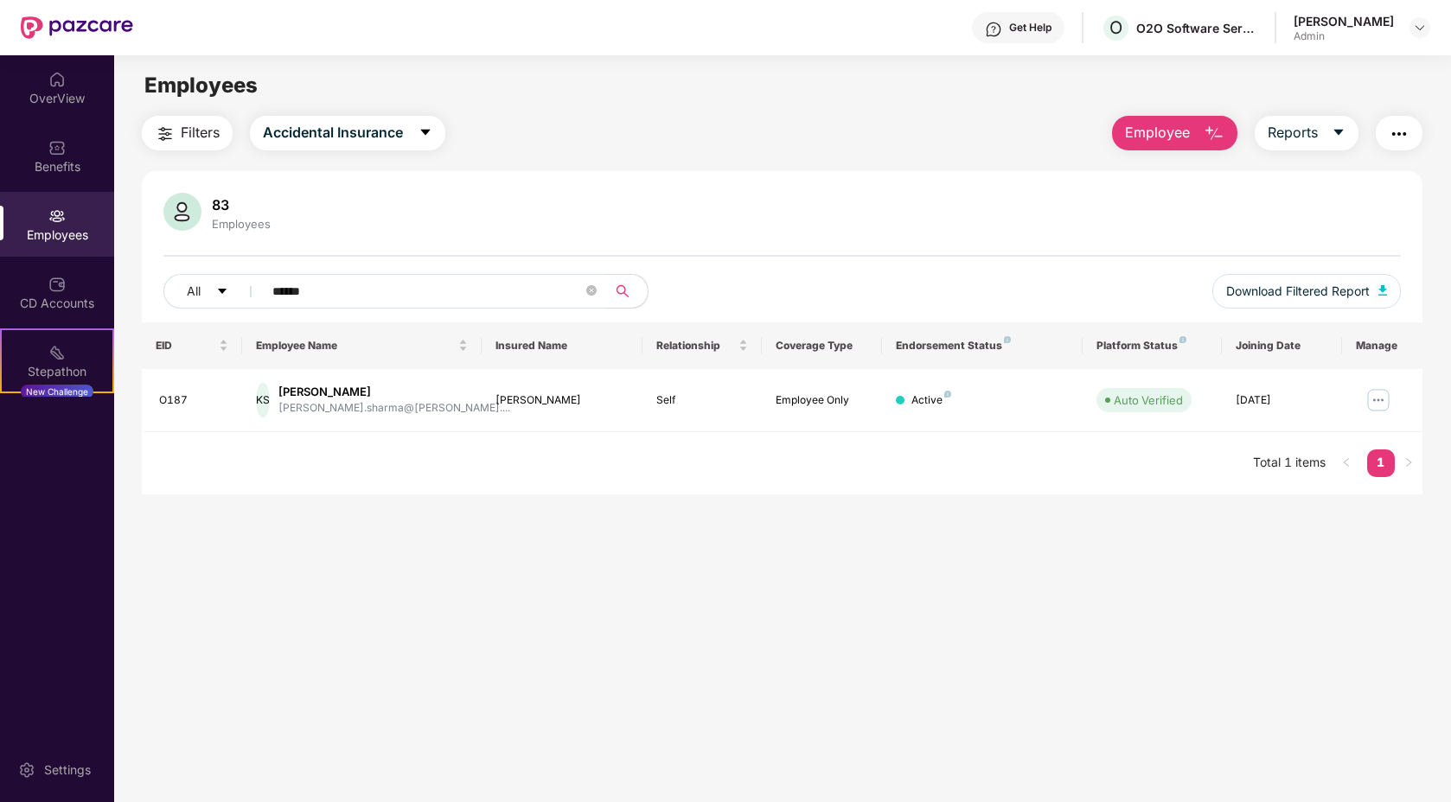
click at [1200, 123] on button "Employee" at bounding box center [1174, 133] width 125 height 35
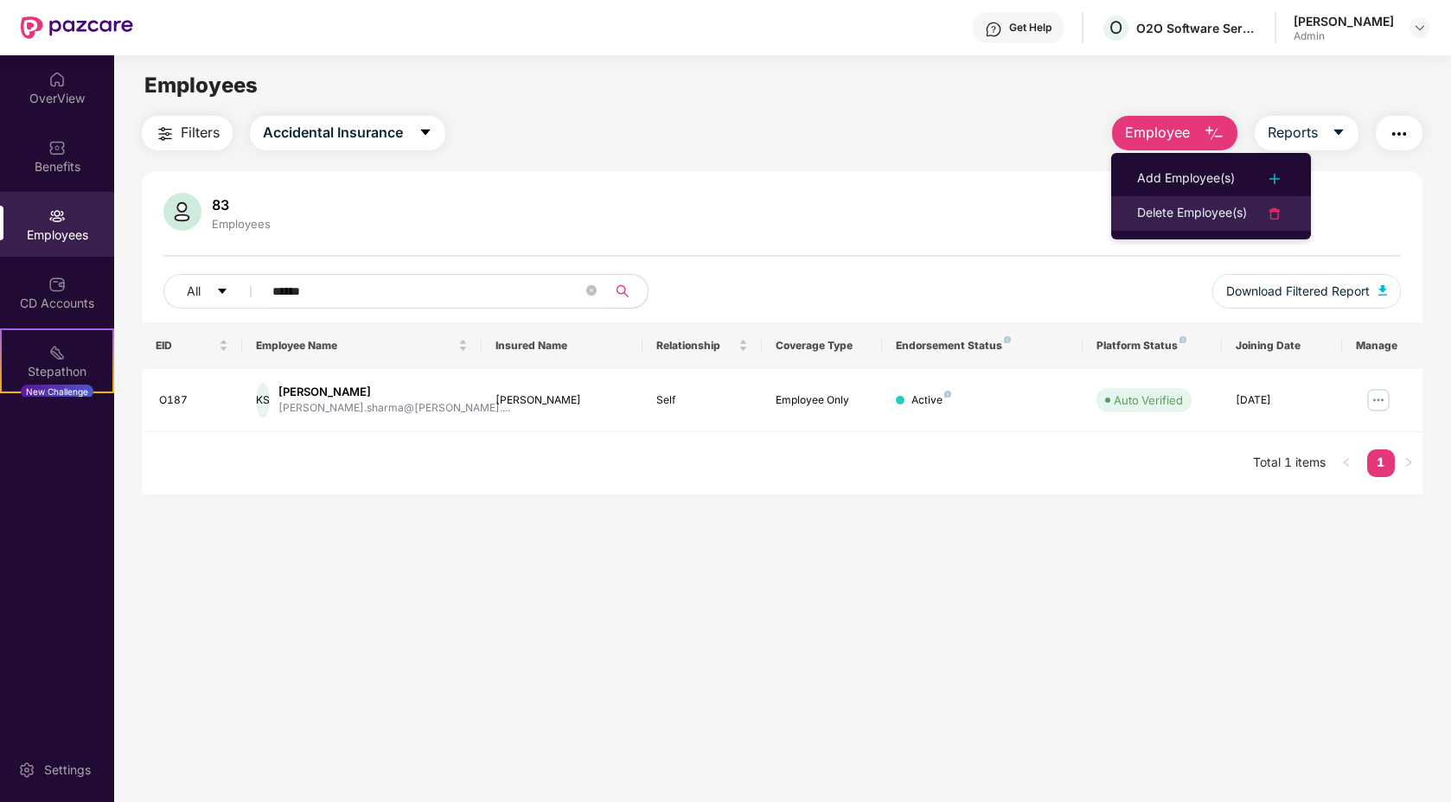
click at [1183, 201] on li "Delete Employee(s)" at bounding box center [1211, 213] width 200 height 35
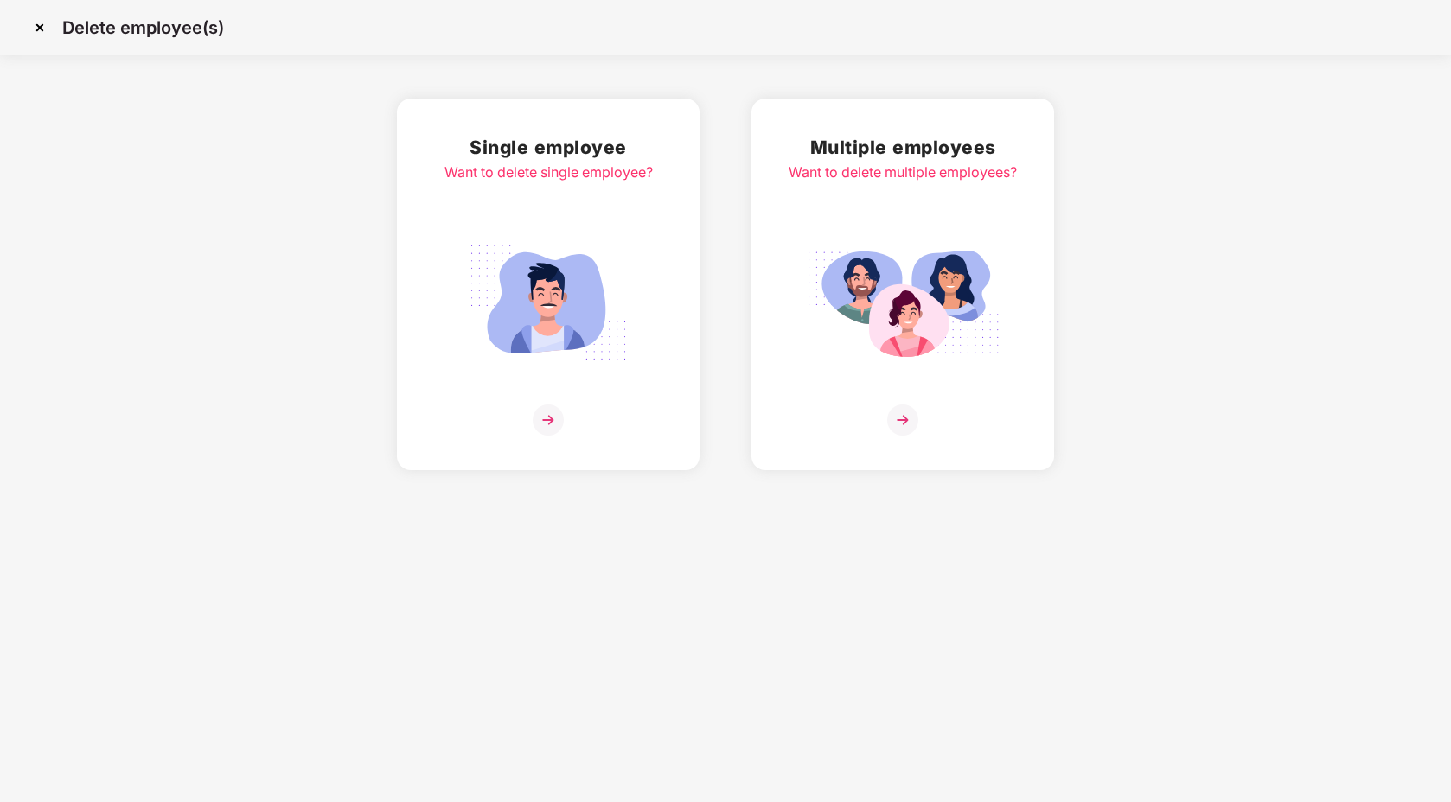
click at [589, 232] on div "Single employee Want to delete single employee?" at bounding box center [548, 284] width 208 height 303
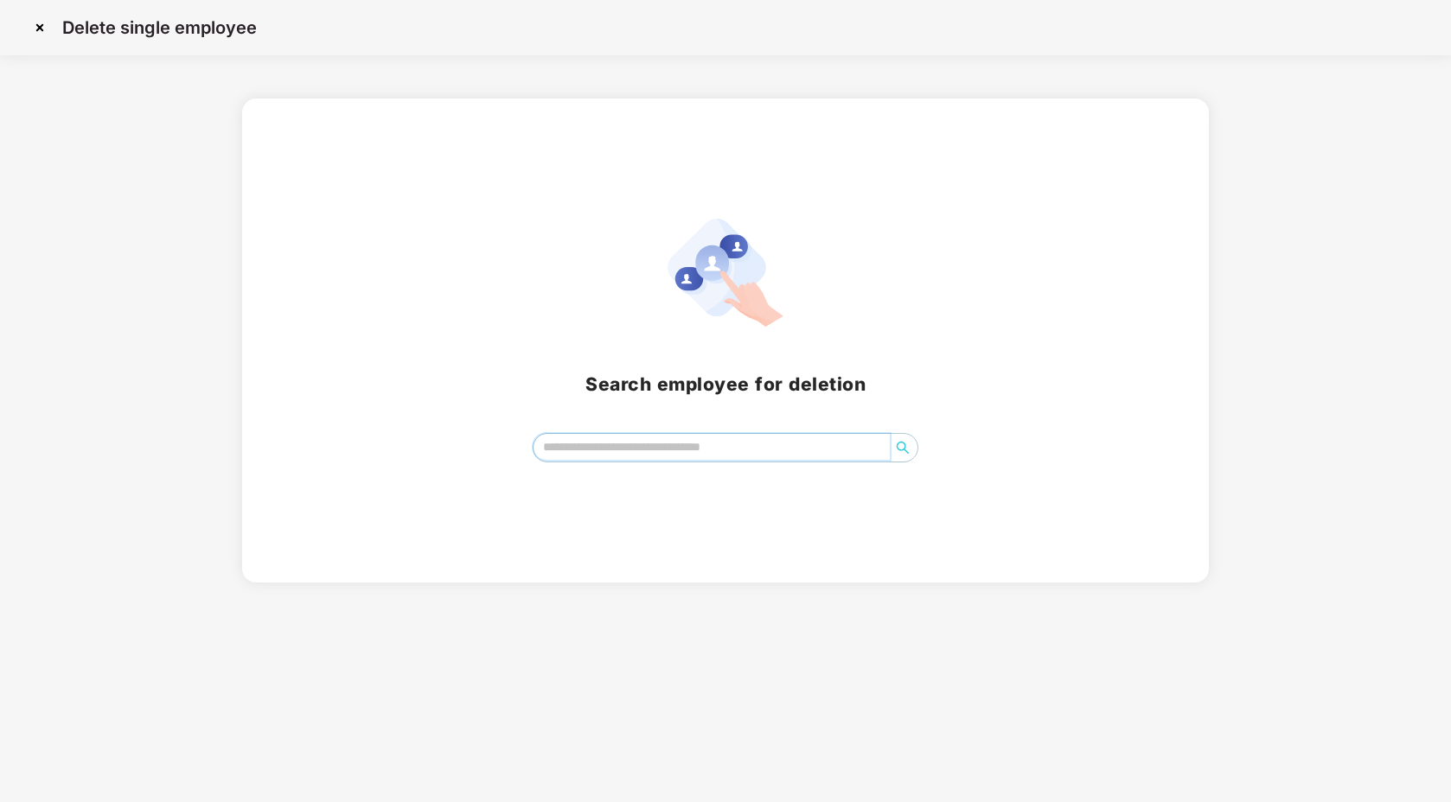
click at [572, 454] on input "search" at bounding box center [711, 447] width 356 height 26
click at [599, 448] on input "******" at bounding box center [711, 447] width 356 height 26
type input "******"
click at [42, 35] on img at bounding box center [40, 28] width 28 height 28
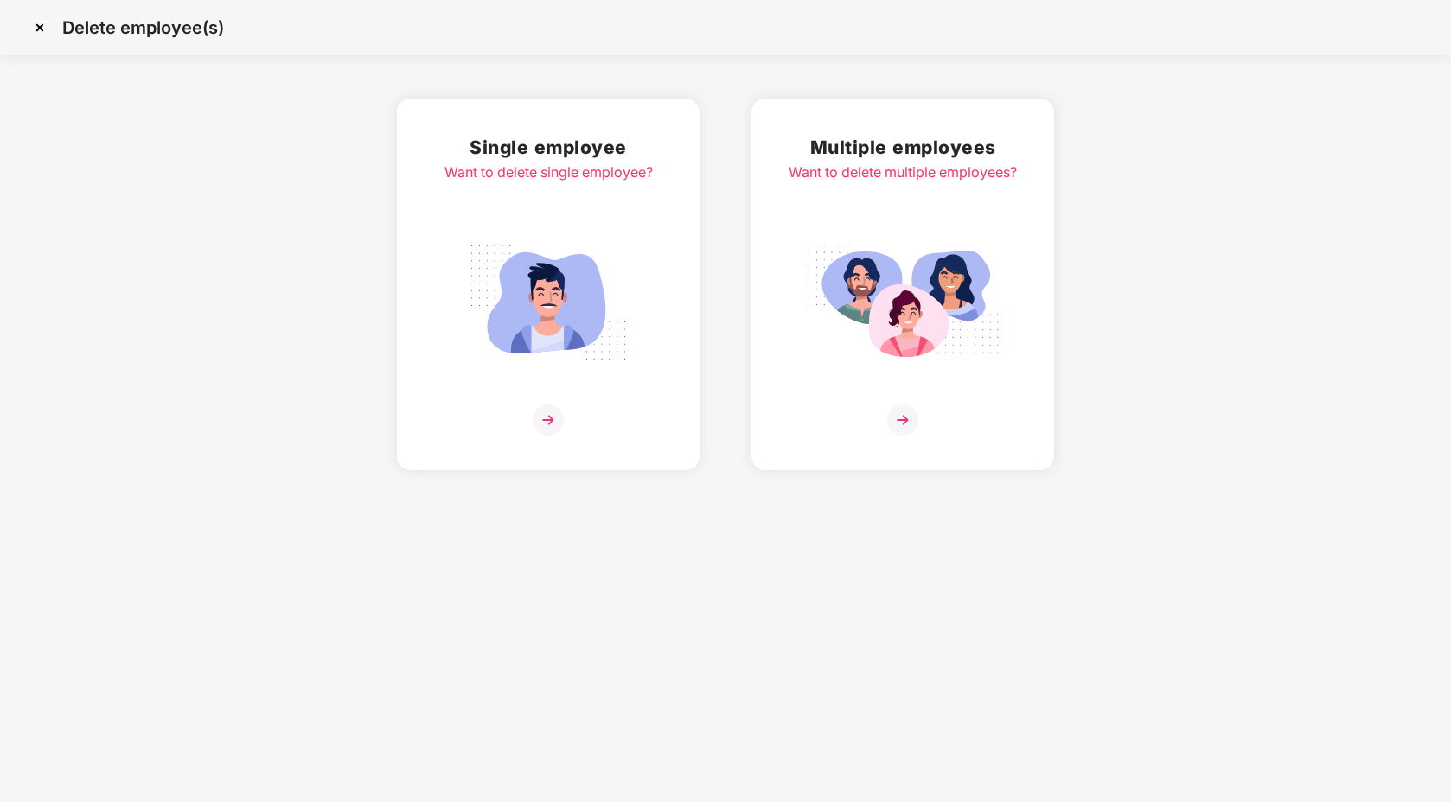
click at [45, 29] on img at bounding box center [40, 28] width 28 height 28
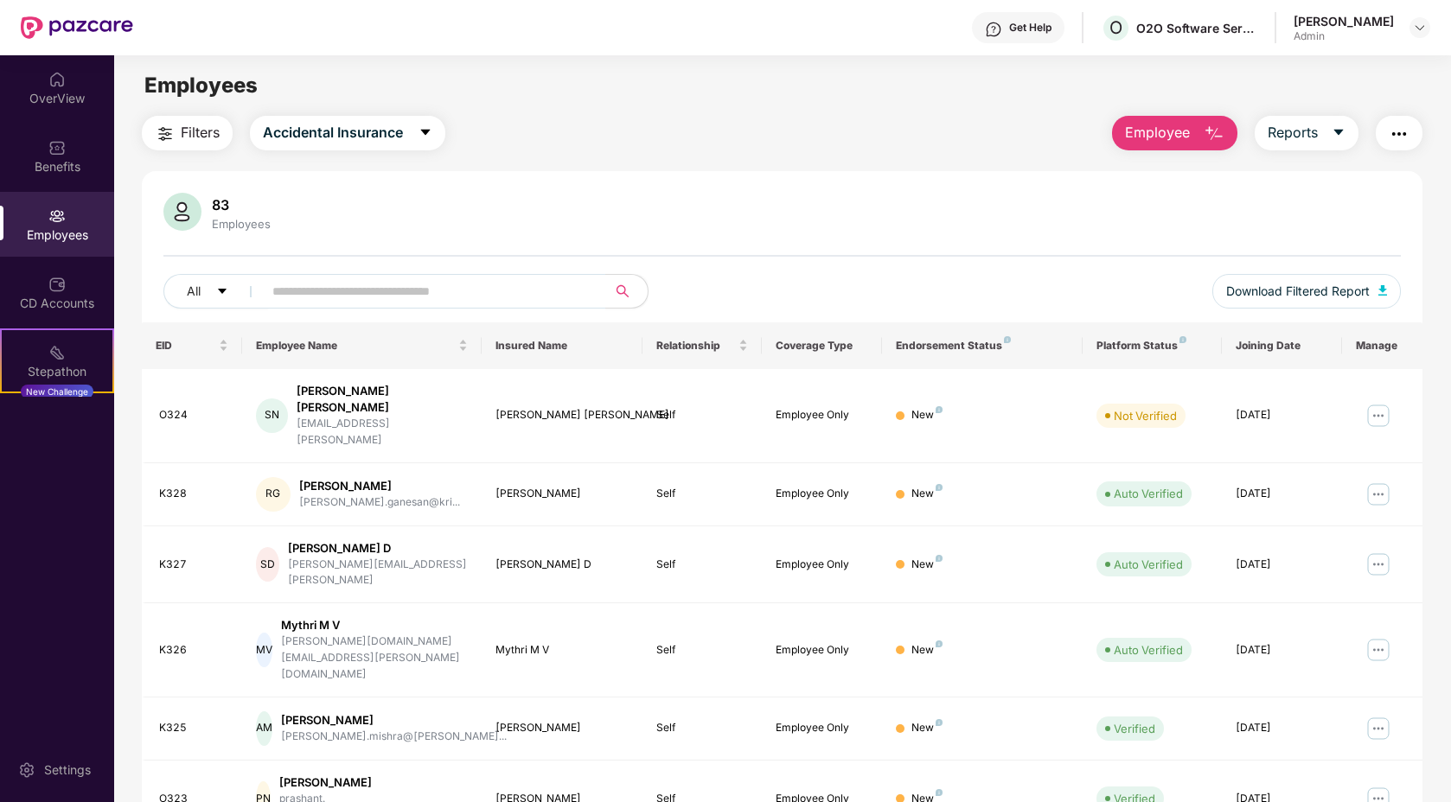
click at [1216, 135] on img "button" at bounding box center [1214, 134] width 21 height 21
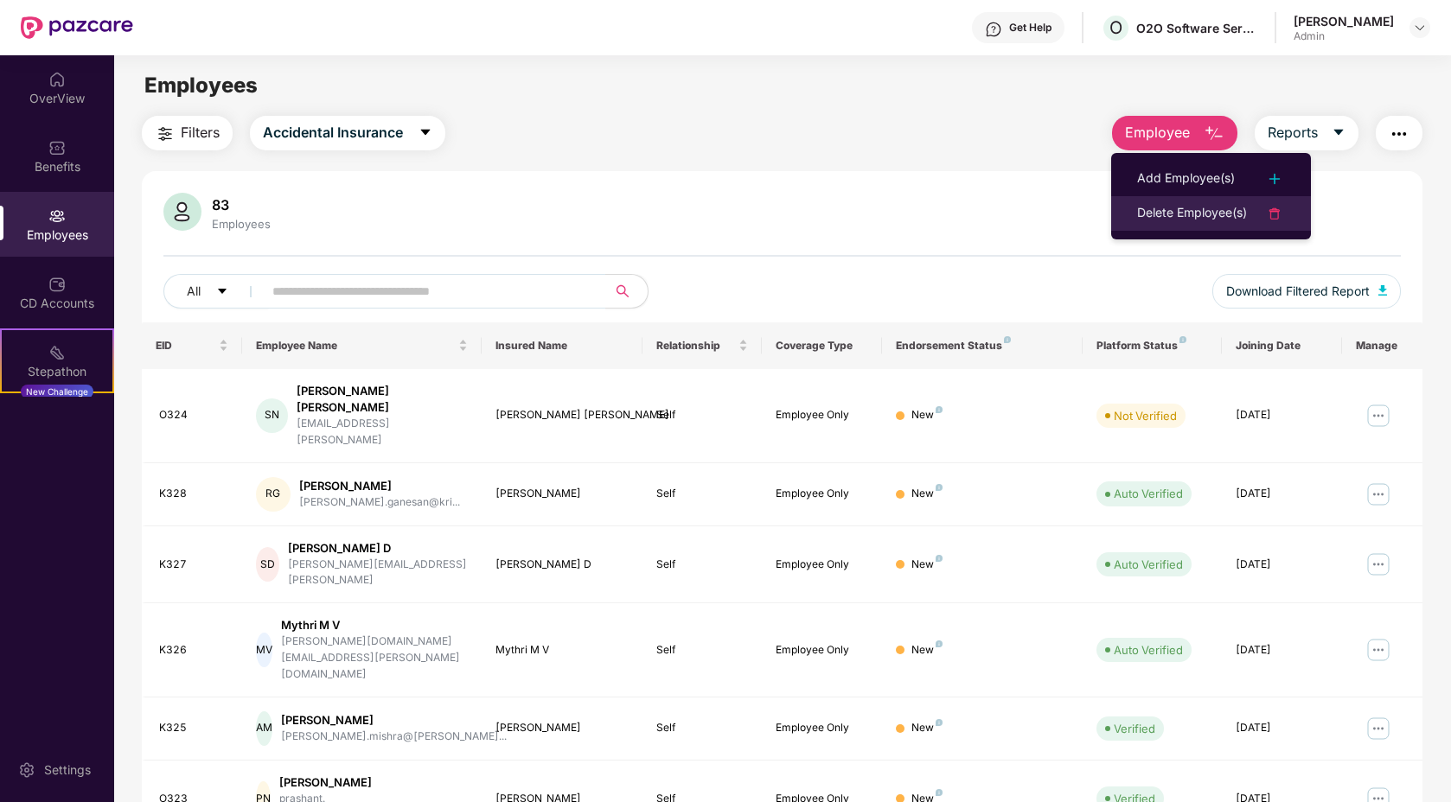
click at [1166, 214] on div "Delete Employee(s)" at bounding box center [1192, 213] width 110 height 21
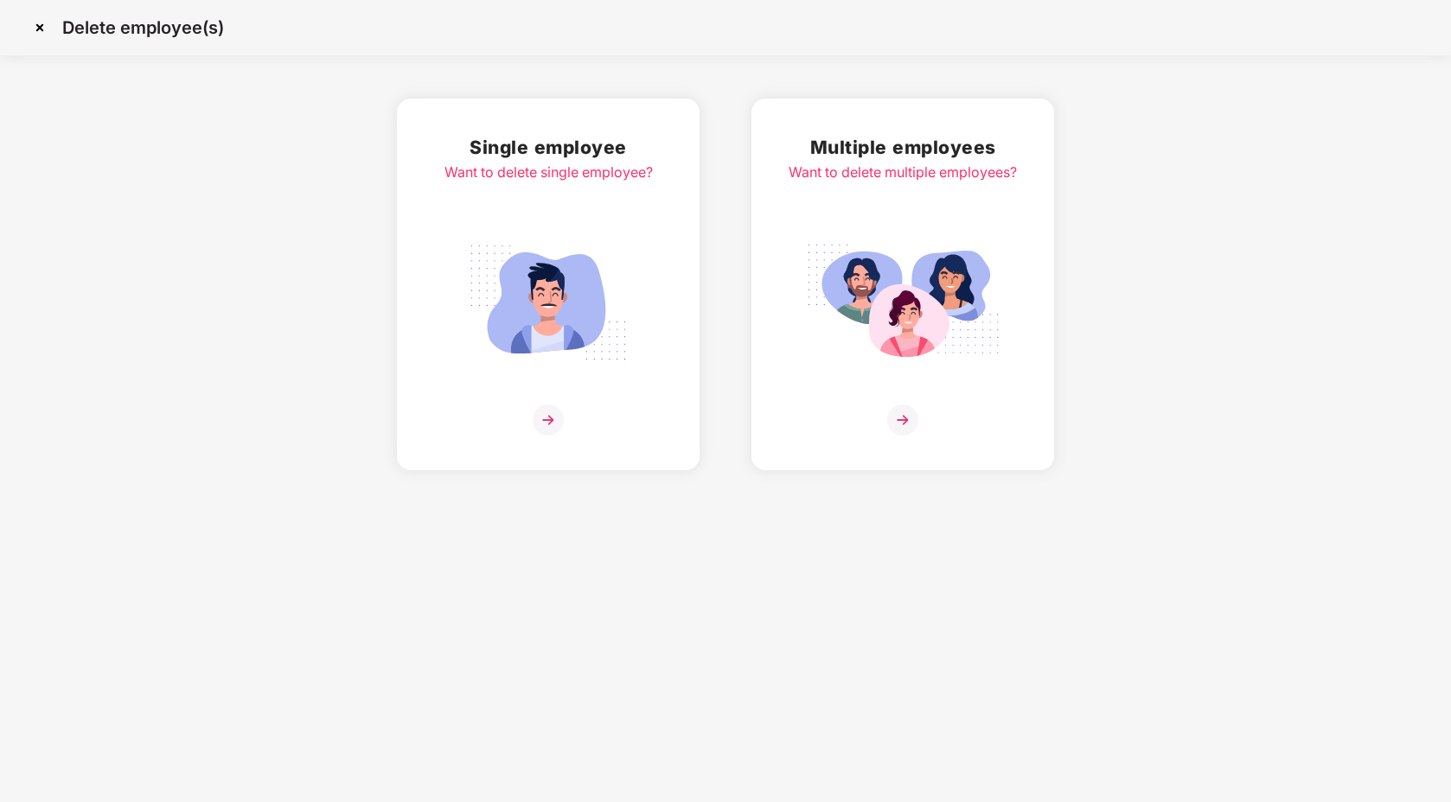
click at [616, 297] on img at bounding box center [548, 302] width 194 height 135
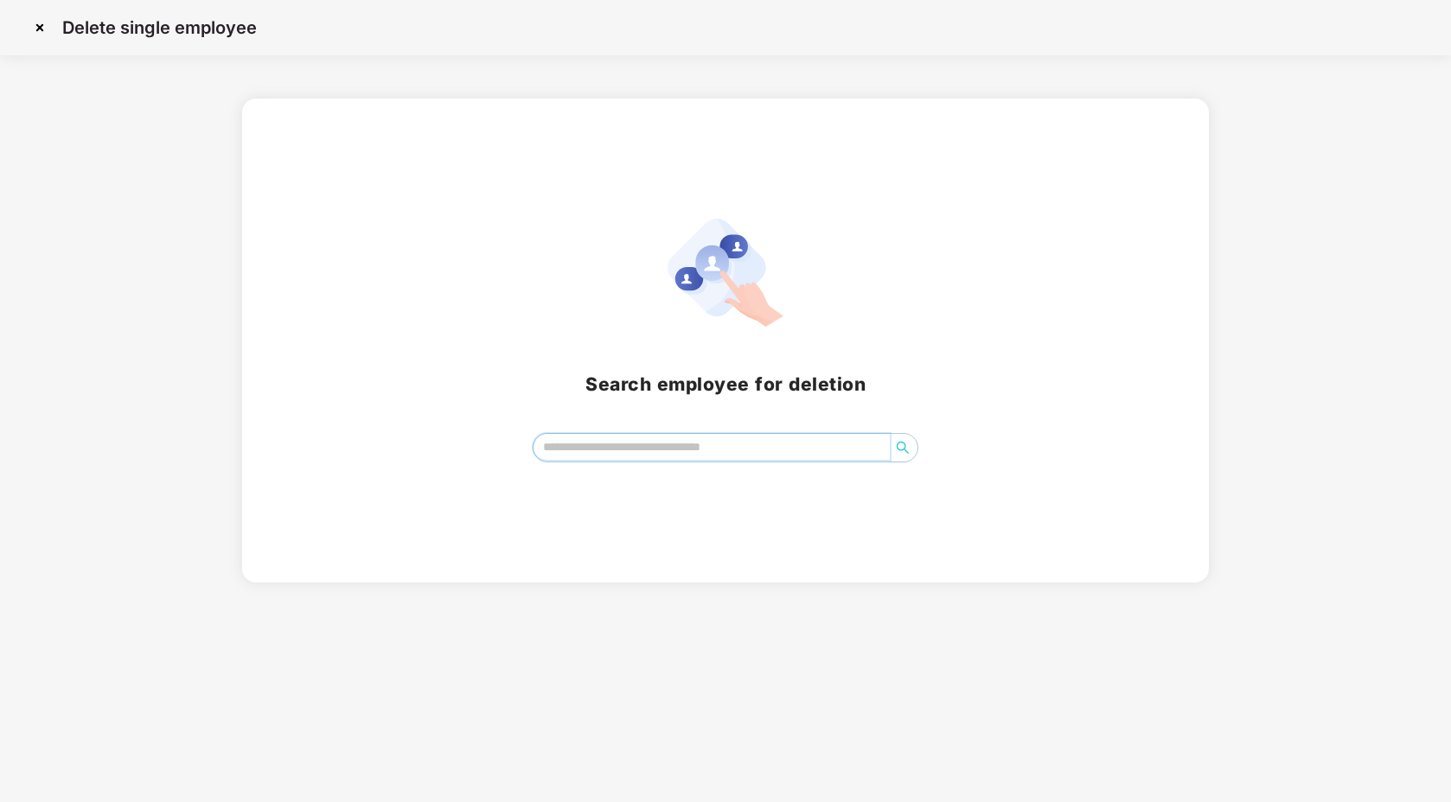
click at [623, 446] on input "search" at bounding box center [711, 447] width 356 height 26
click at [650, 442] on input "******" at bounding box center [711, 447] width 356 height 26
type input "******"
click at [674, 446] on input "search" at bounding box center [711, 447] width 356 height 26
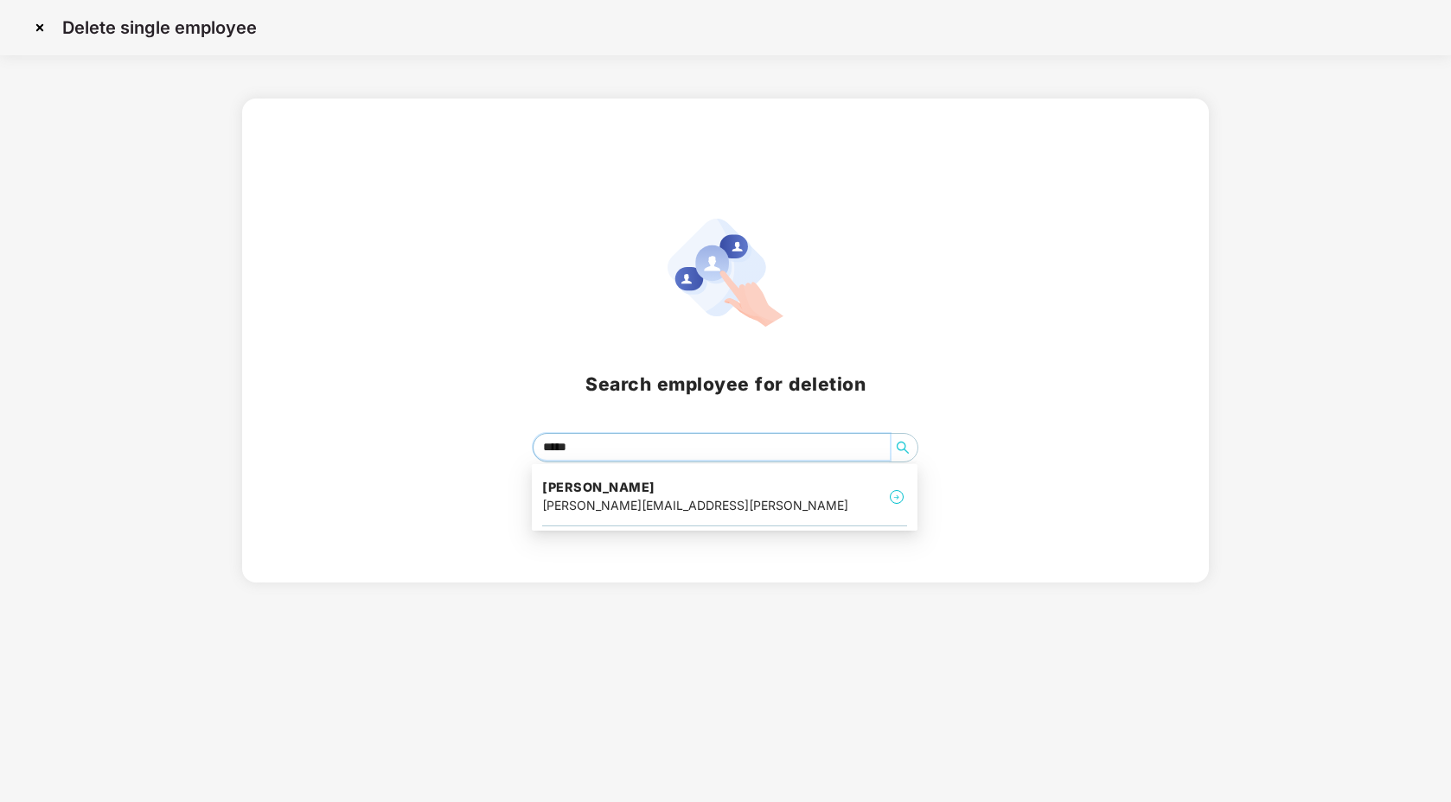
type input "******"
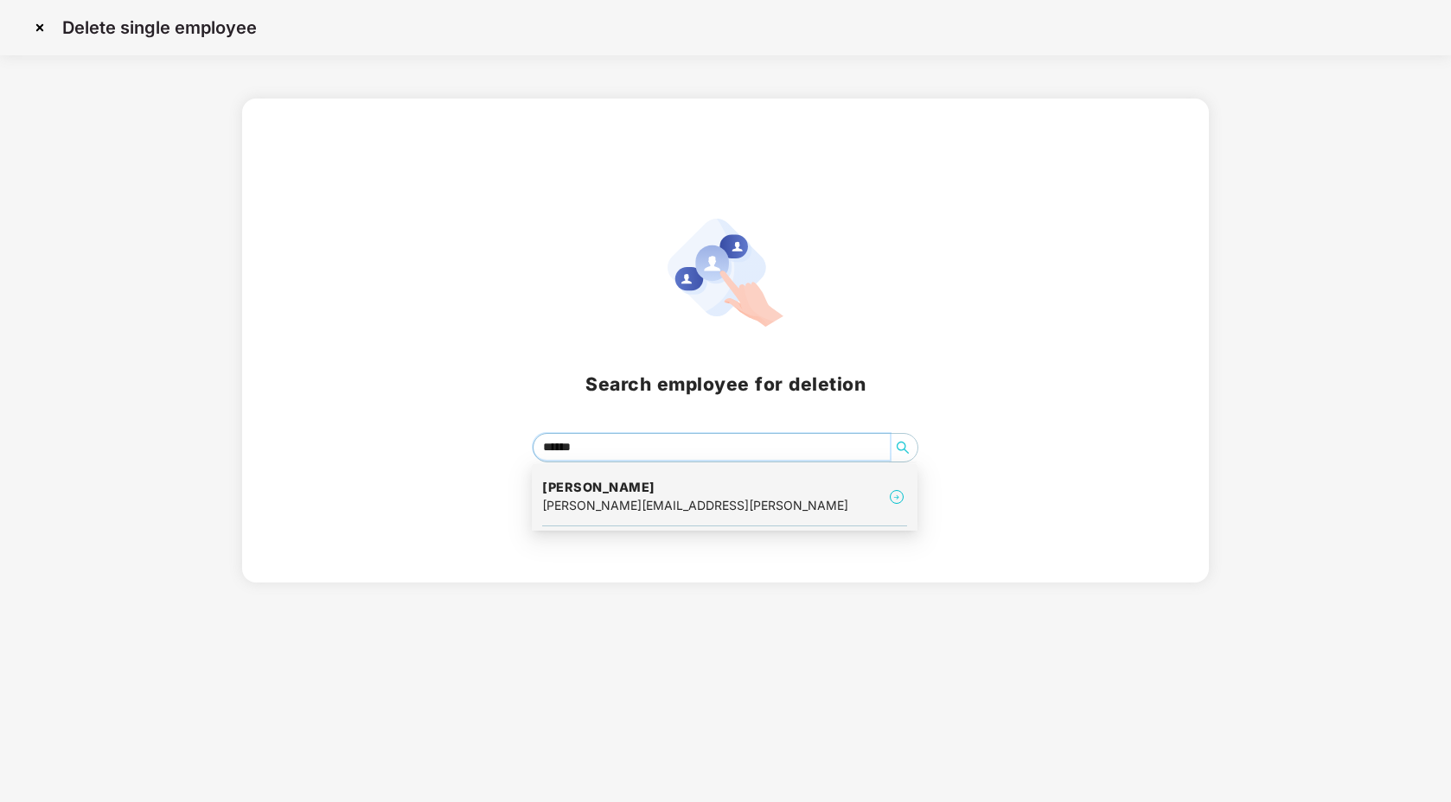
click at [693, 497] on div "[PERSON_NAME] [PERSON_NAME][EMAIL_ADDRESS][PERSON_NAME]" at bounding box center [724, 498] width 365 height 58
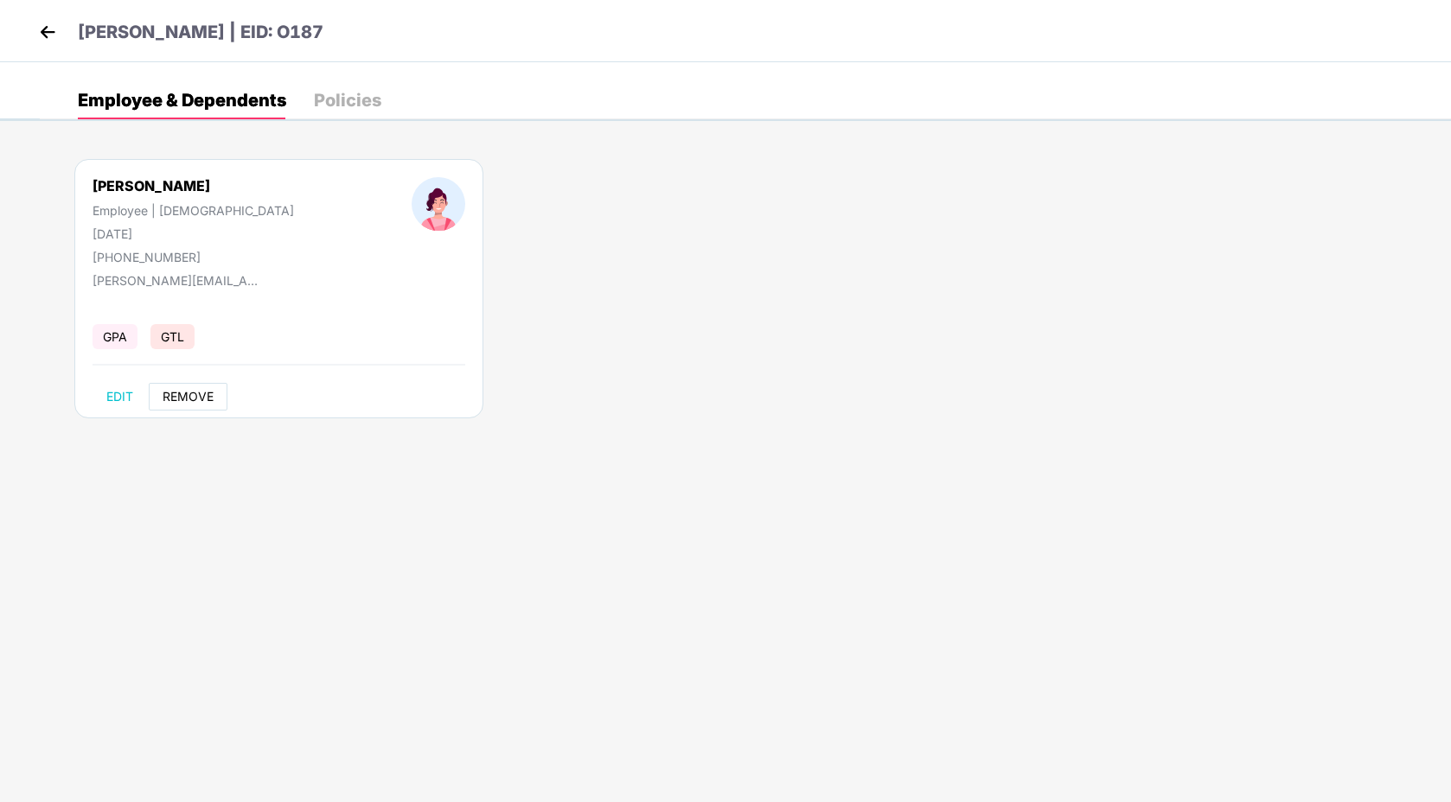
click at [194, 400] on span "REMOVE" at bounding box center [188, 397] width 51 height 14
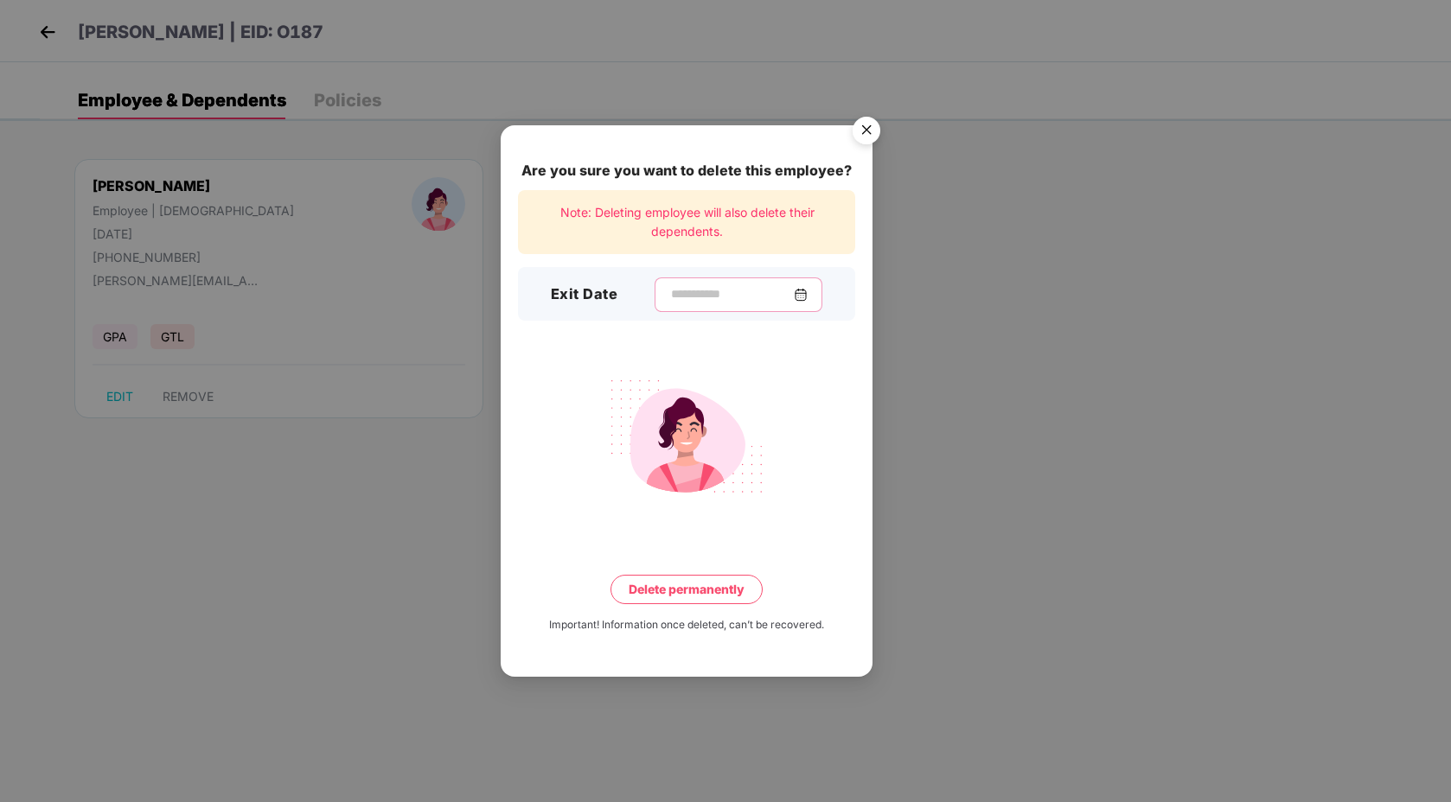
click at [715, 293] on input at bounding box center [731, 294] width 125 height 18
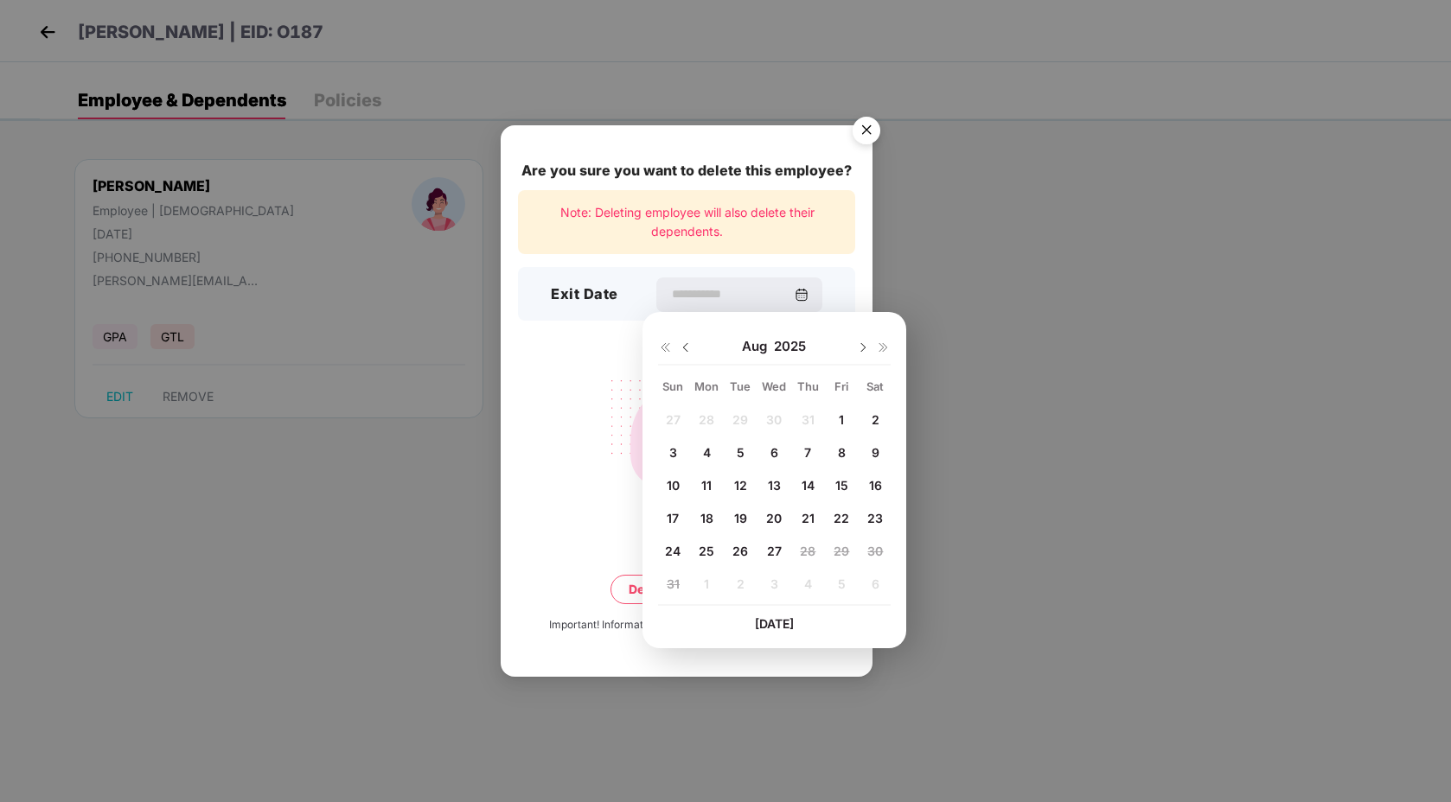
click at [776, 554] on span "27" at bounding box center [774, 551] width 15 height 15
type input "**********"
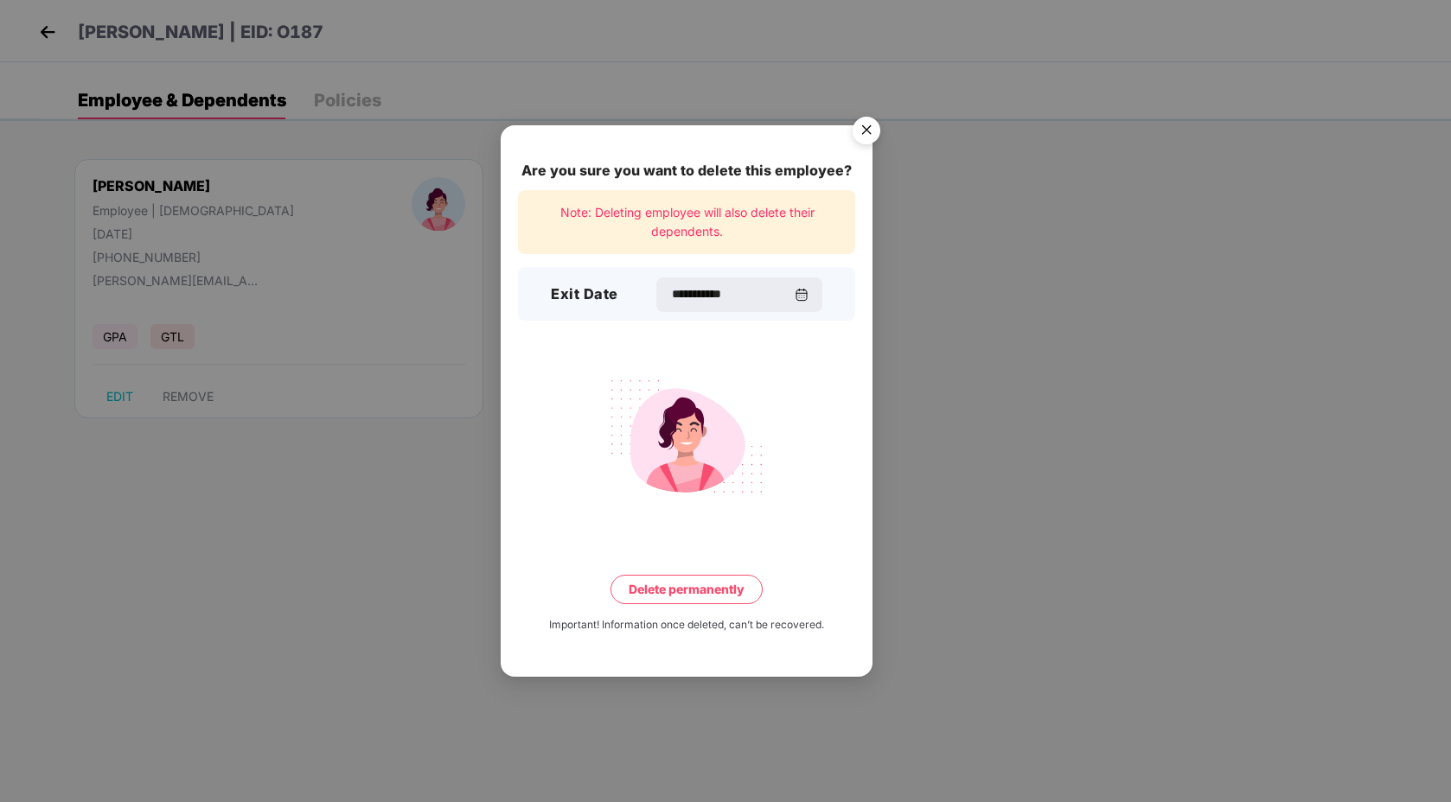
click at [693, 603] on button "Delete permanently" at bounding box center [686, 589] width 152 height 29
